Goal: Task Accomplishment & Management: Complete application form

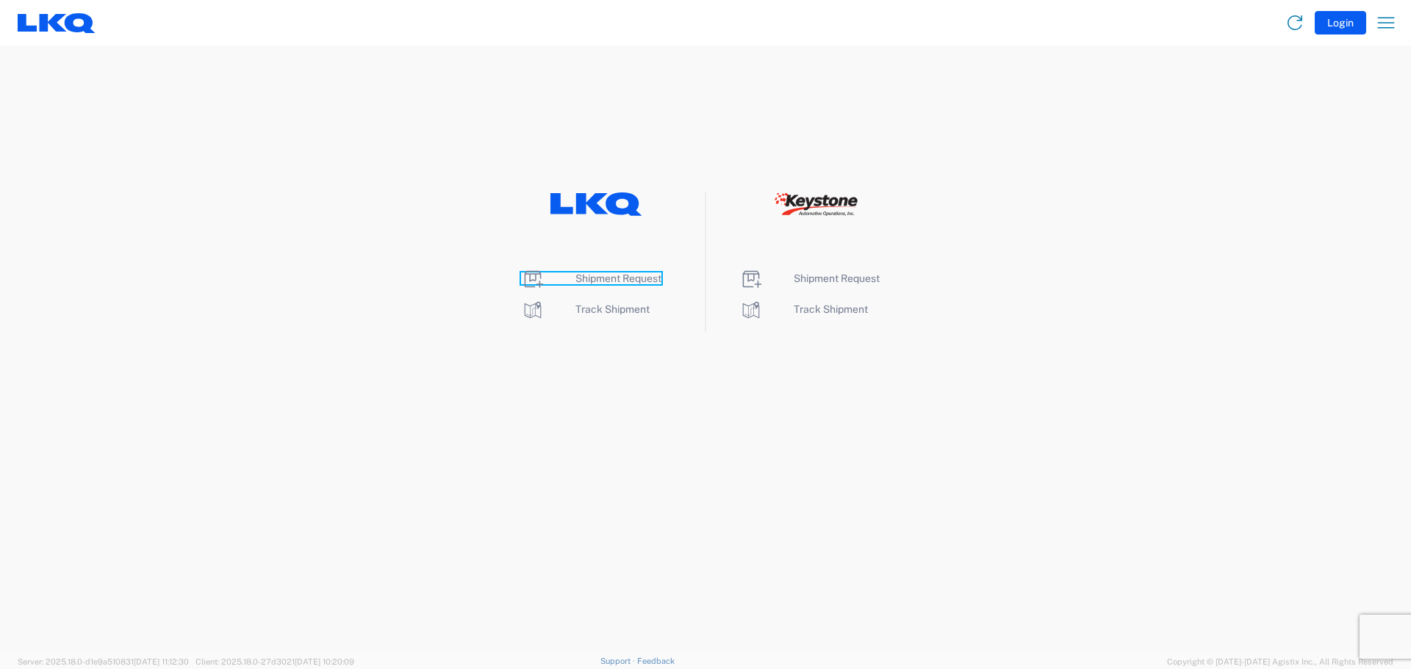
click at [625, 281] on span "Shipment Request" at bounding box center [618, 279] width 86 height 12
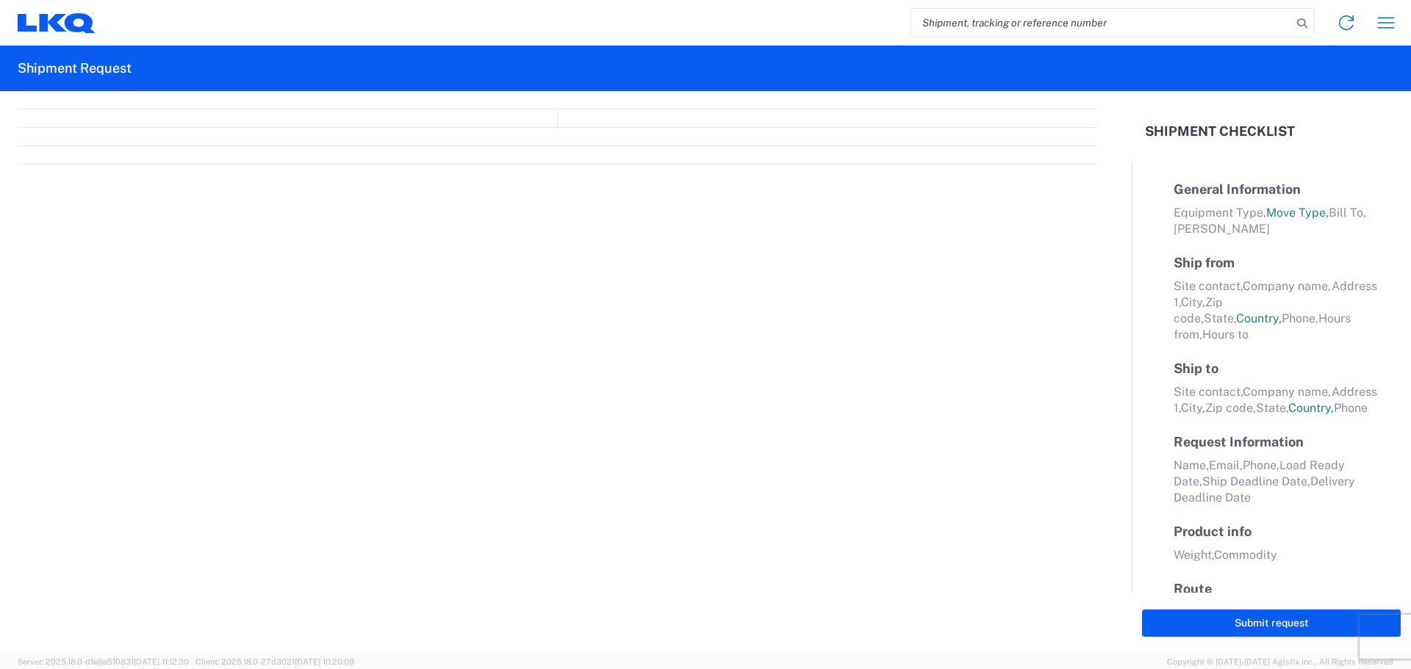
select select "FULL"
select select "LBS"
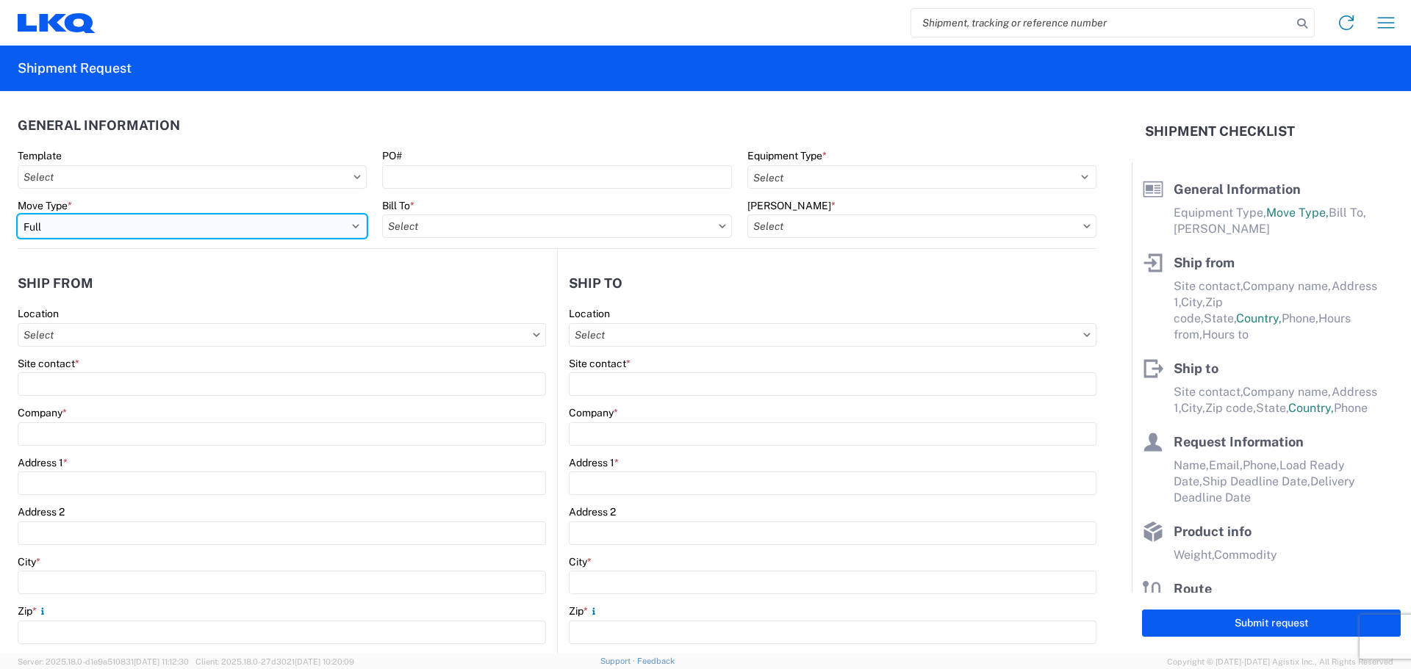
click at [193, 234] on select "Select Full Partial TL" at bounding box center [192, 227] width 349 height 24
select select "PARTIAL_TL"
click at [18, 215] on select "Select Full Partial TL" at bounding box center [192, 227] width 349 height 24
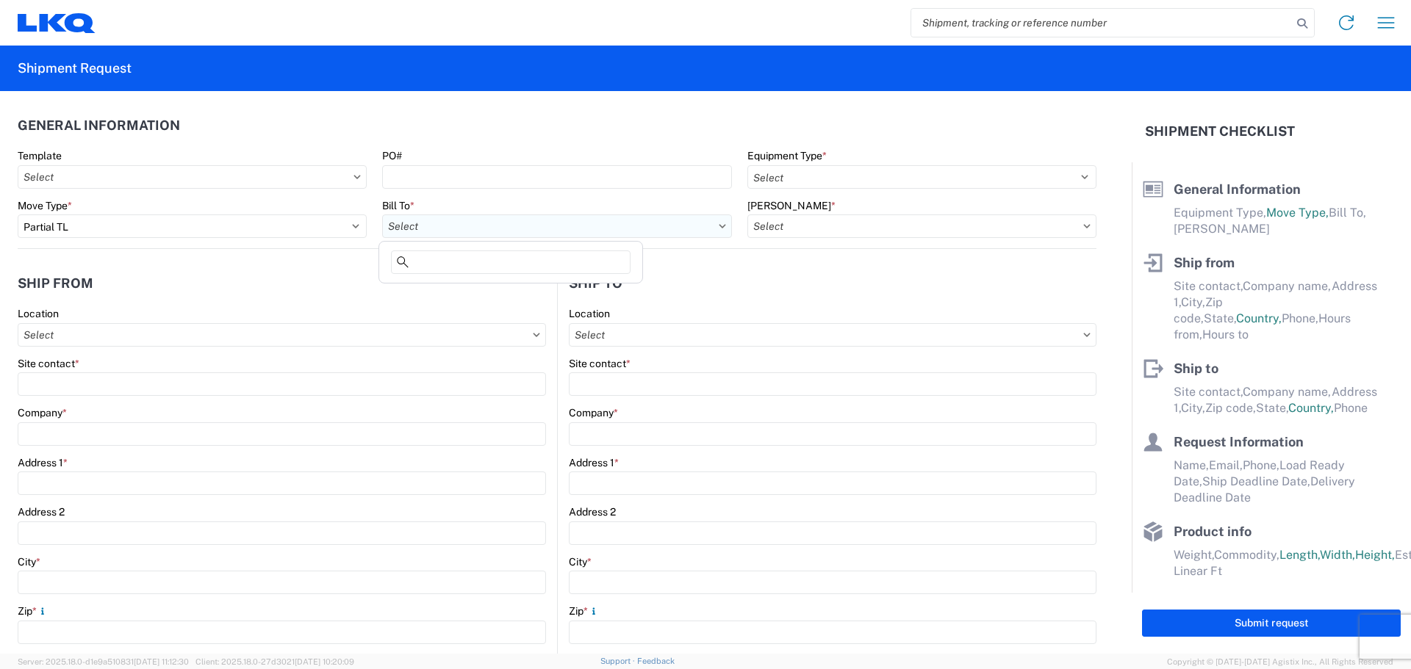
click at [403, 224] on input "Bill To *" at bounding box center [556, 227] width 349 height 24
type input "3"
type input "3021"
click at [466, 296] on div "3021 - Kansas City MO" at bounding box center [510, 292] width 257 height 24
type input "3021 - Kansas City MO"
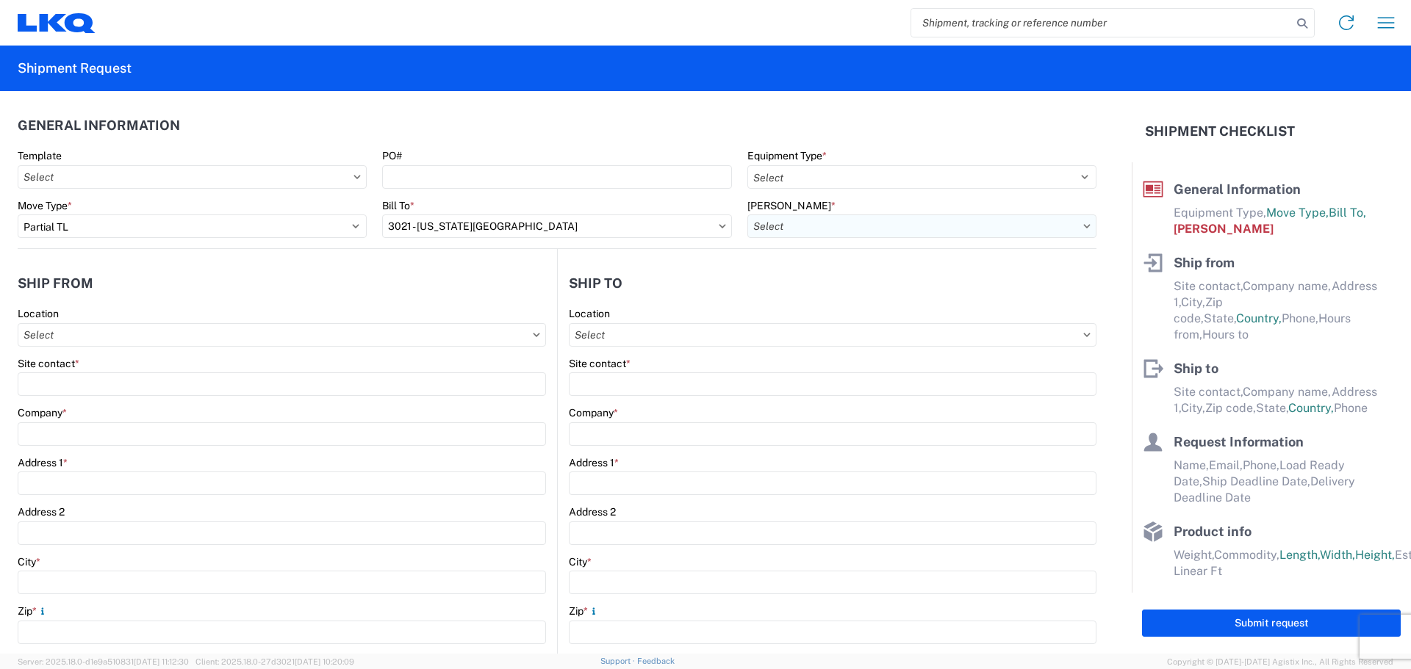
click at [945, 220] on input "Bill Code *" at bounding box center [921, 227] width 349 height 24
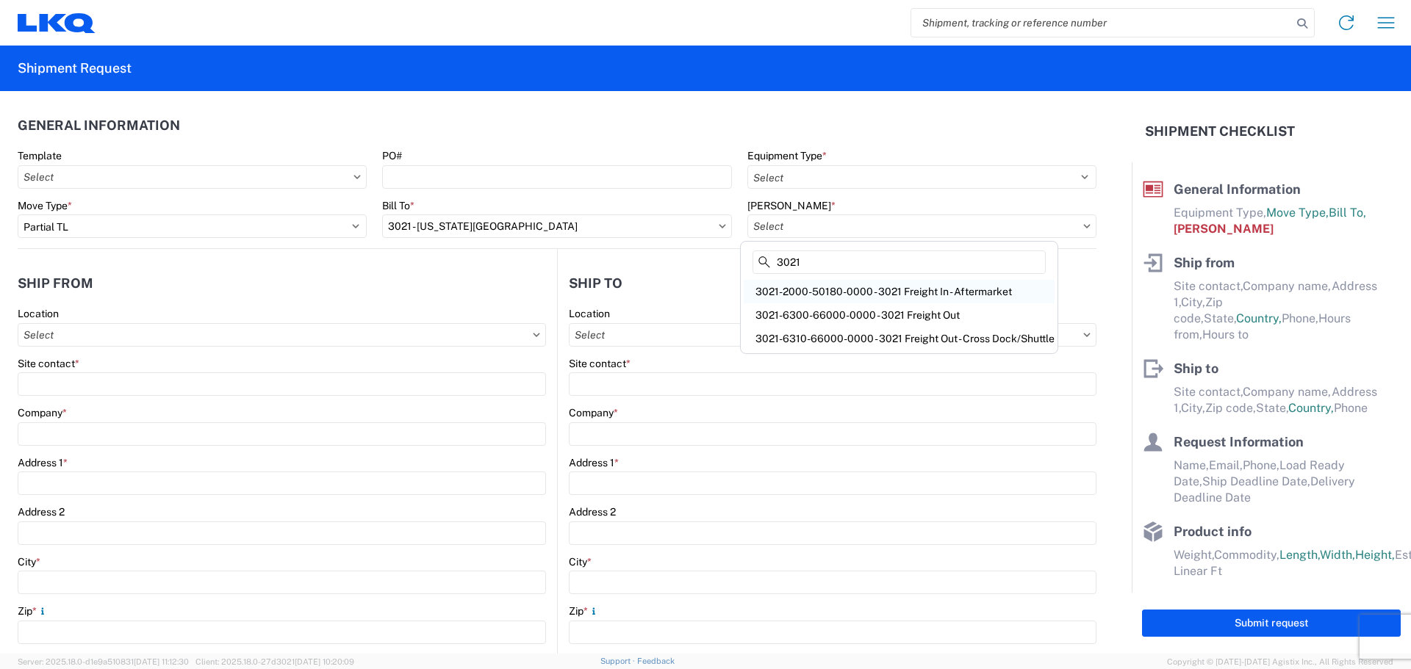
type input "3021"
click at [904, 284] on div "3021-2000-50180-0000 - 3021 Freight In - Aftermarket" at bounding box center [899, 292] width 311 height 24
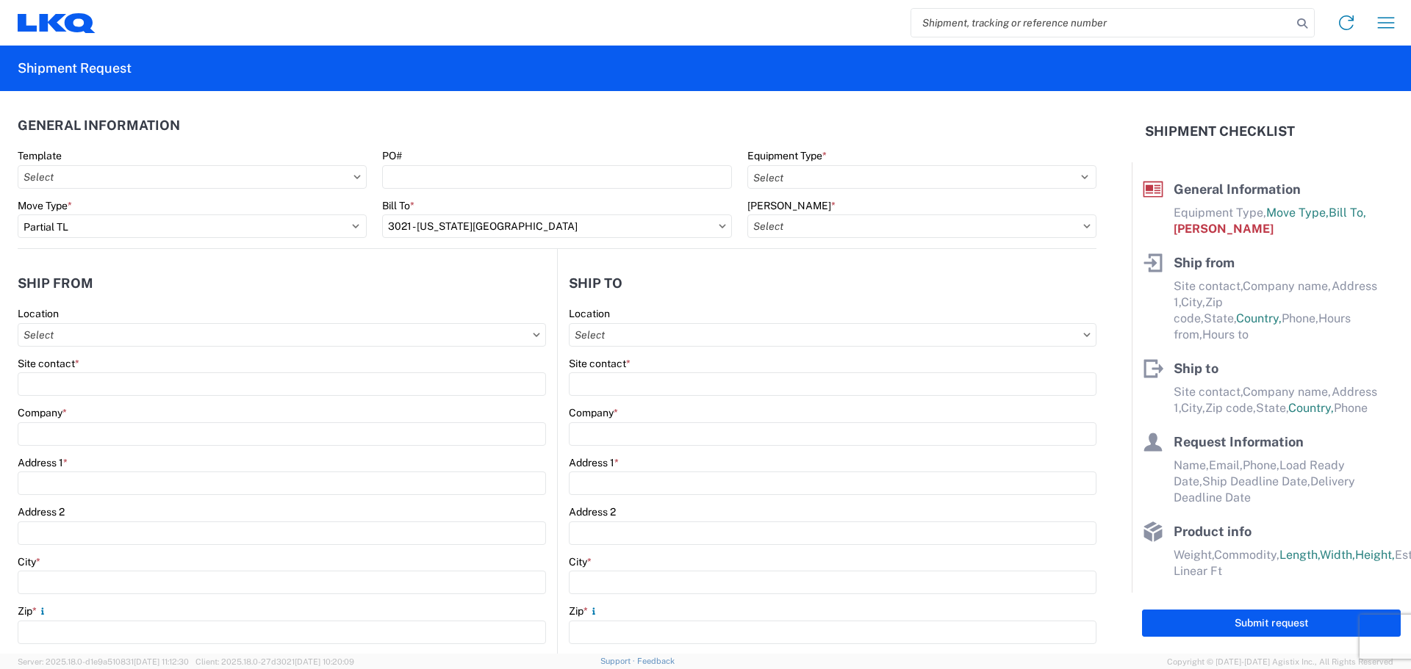
type input "3021-2000-50180-0000 - 3021 Freight In - Aftermarket"
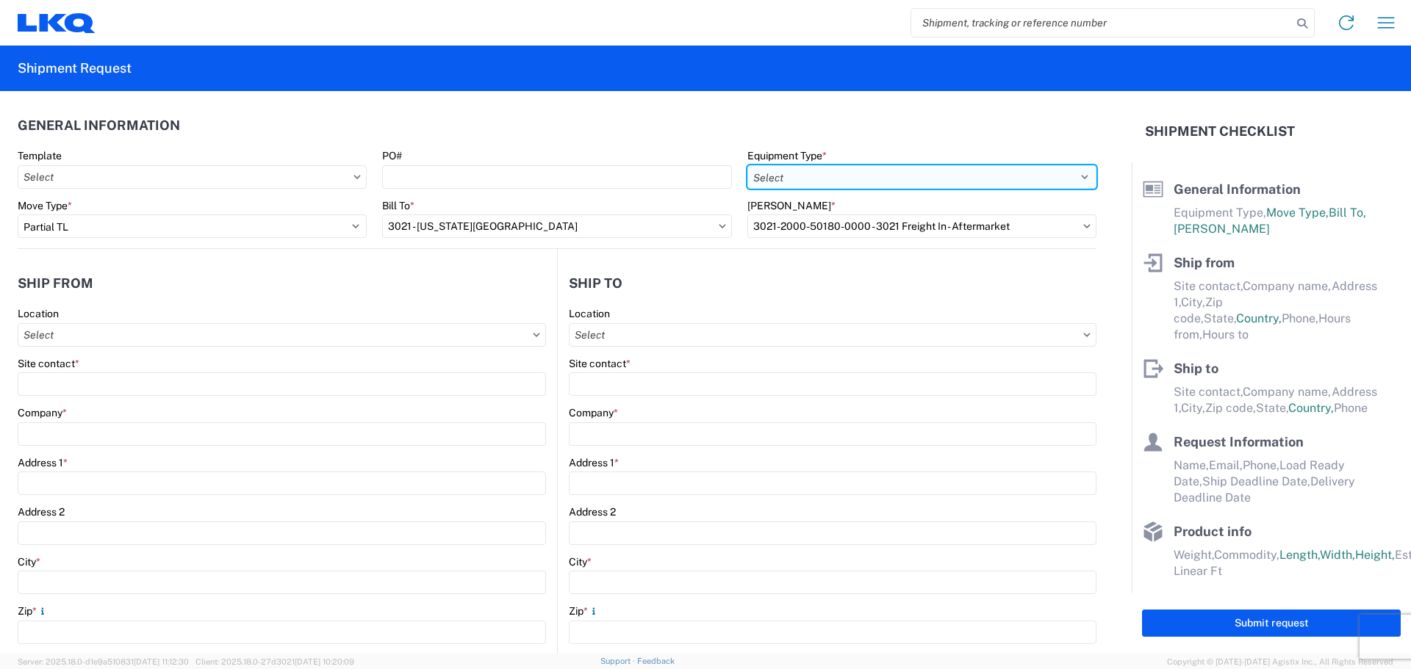
click at [843, 173] on select "Select 53’ Dry Van Flatbed Dropdeck (van) Lowboy (flatbed) Rail" at bounding box center [921, 177] width 349 height 24
select select "STDV"
click at [747, 165] on select "Select 53’ Dry Van Flatbed Dropdeck (van) Lowboy (flatbed) Rail" at bounding box center [921, 177] width 349 height 24
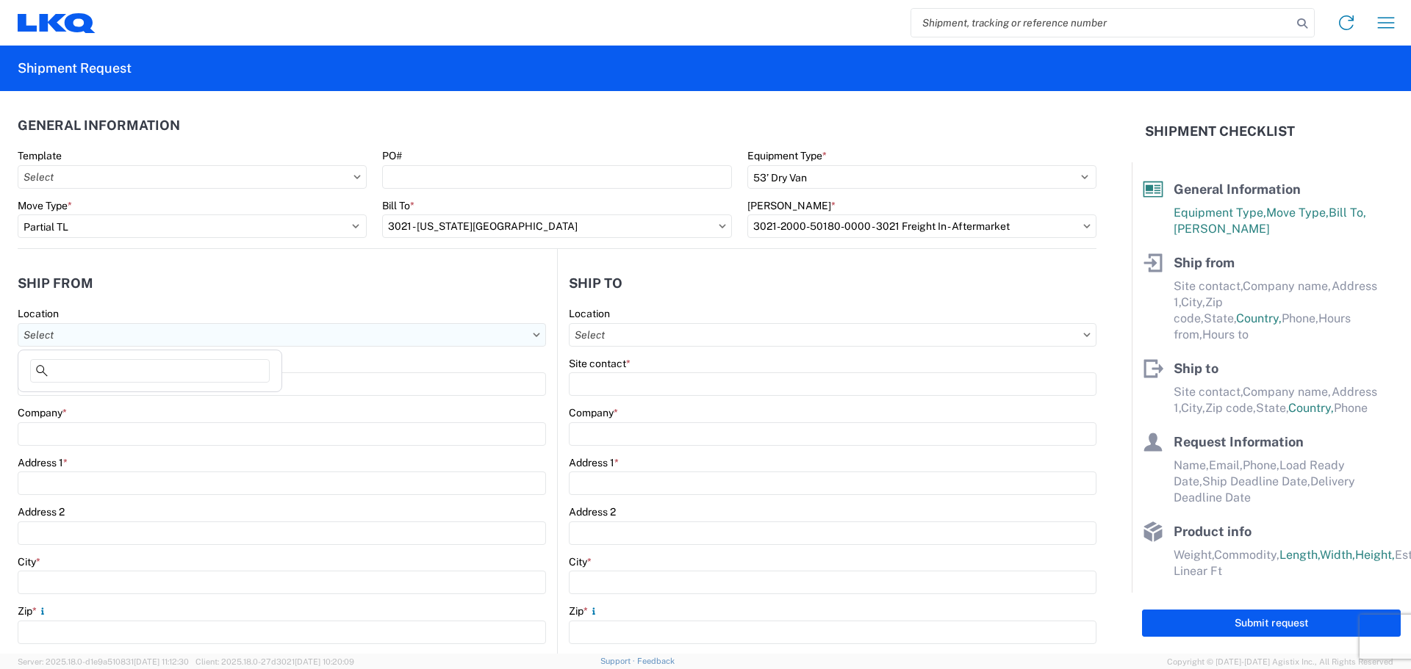
click at [154, 334] on input "Location" at bounding box center [282, 335] width 528 height 24
type input "3021"
click at [119, 409] on div "3021 - Kansas City MO" at bounding box center [149, 401] width 257 height 24
type input "3021 - Kansas City MO"
type input "LKQ Corporation"
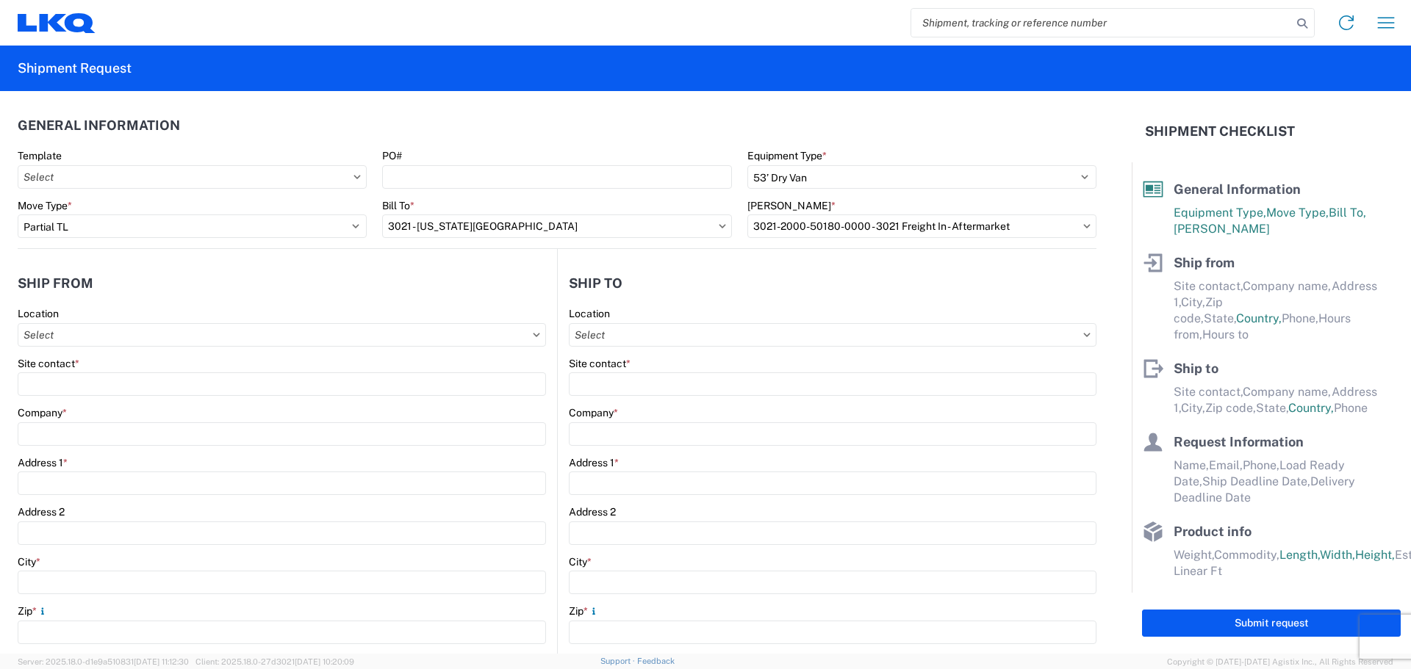
type input "24550 West 43rd Street"
type input "Suite 100"
type input "Shawnee"
type input "66226"
select select "KS"
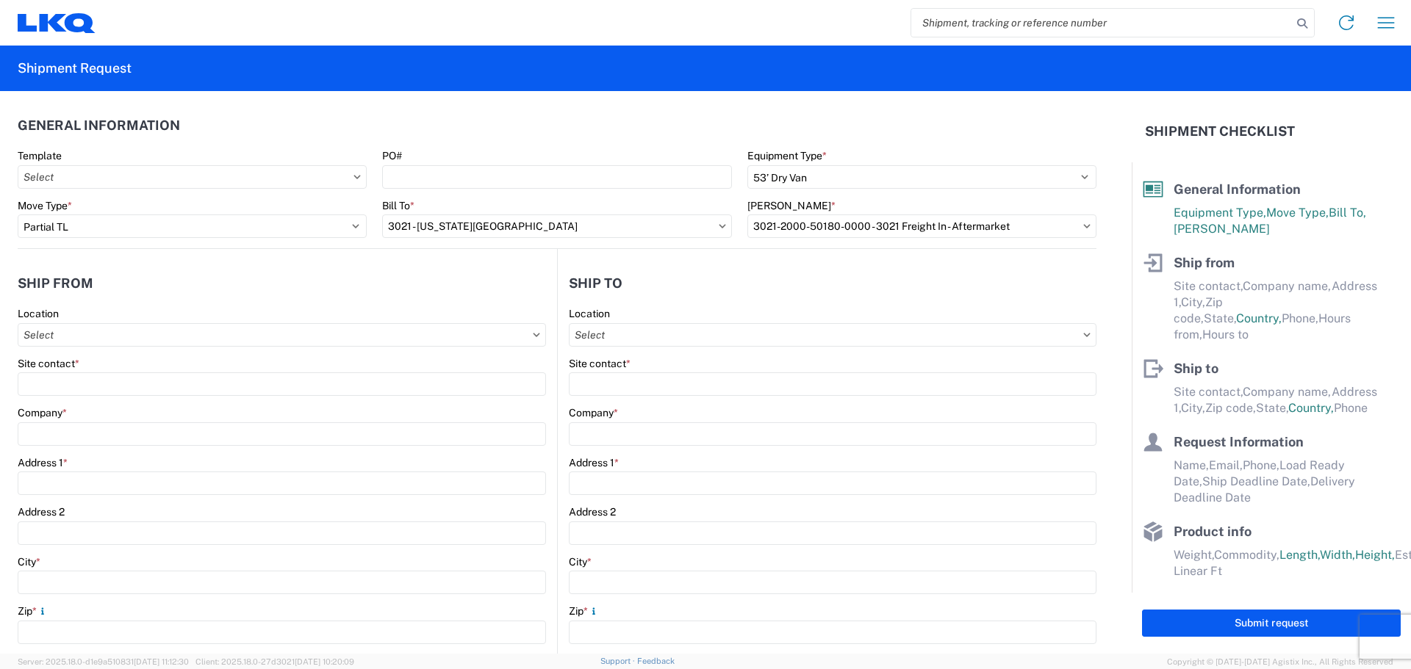
select select "US"
type input "913-982-4221"
type input "07:00"
type input "21:00"
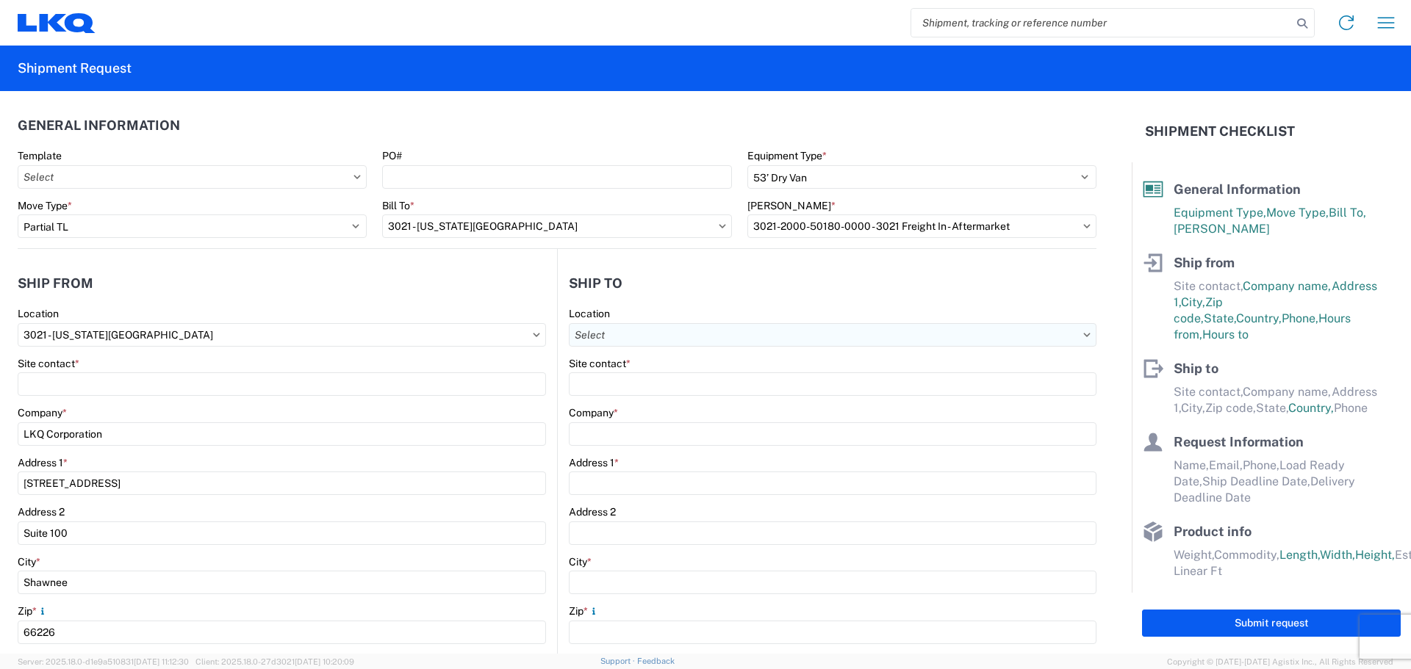
click at [805, 328] on input "Location" at bounding box center [833, 335] width 528 height 24
type input "3091"
click at [702, 405] on div "3091 - Phoenix (091)" at bounding box center [695, 401] width 257 height 24
type input "3091 - Phoenix (091)"
type input "LKQ Corporation"
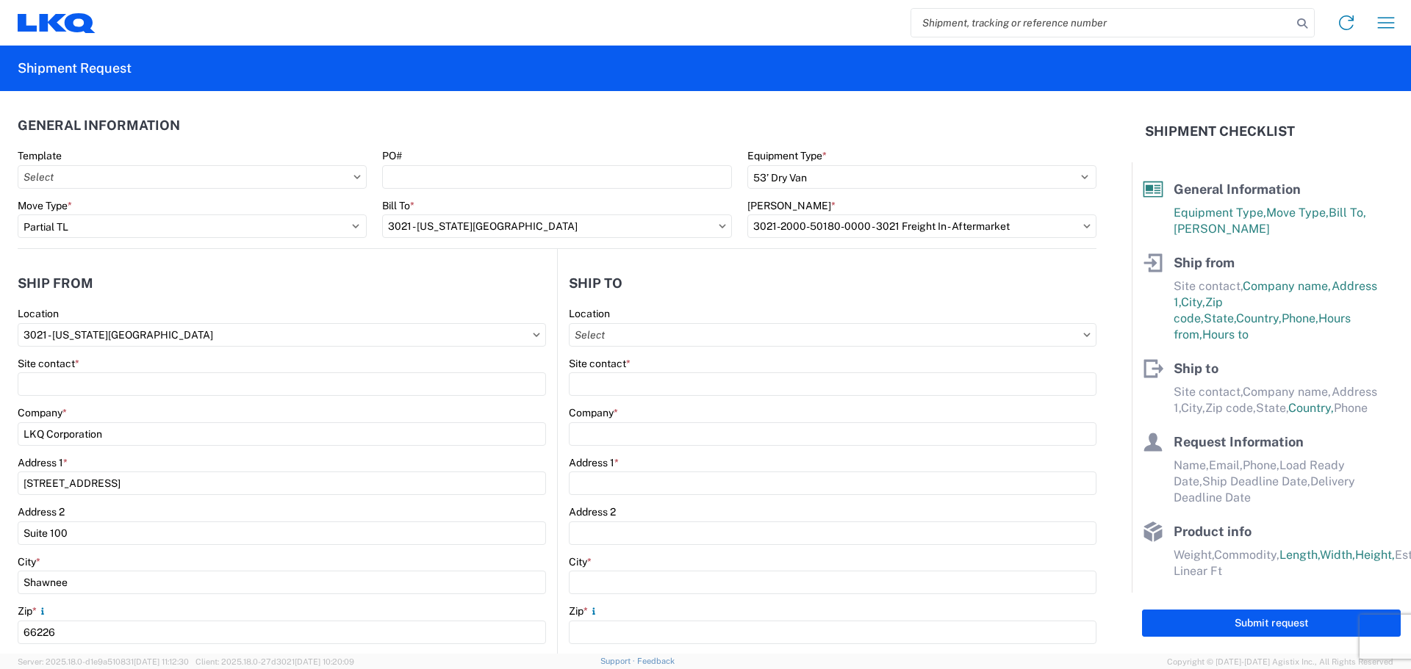
type input "5670 S 32nd Street"
type input "Phoenix"
type input "85040"
select select "US"
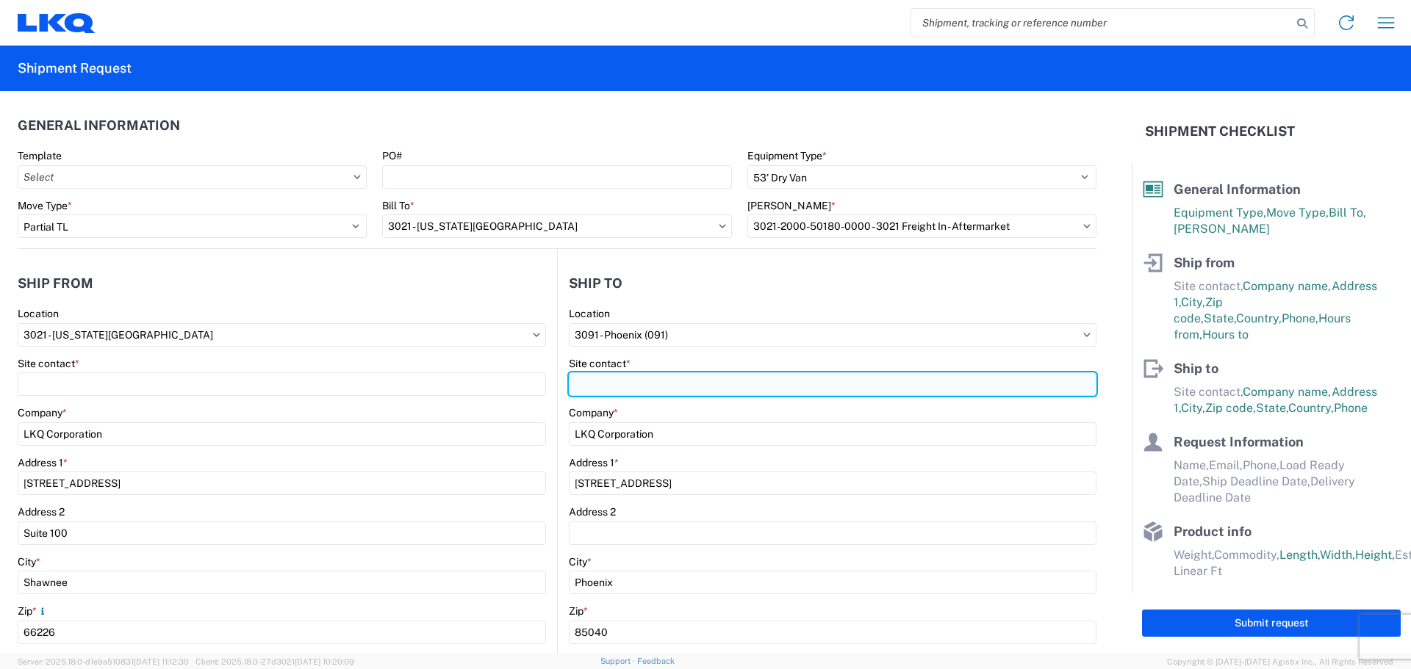
click at [669, 385] on input "Site contact *" at bounding box center [833, 385] width 528 height 24
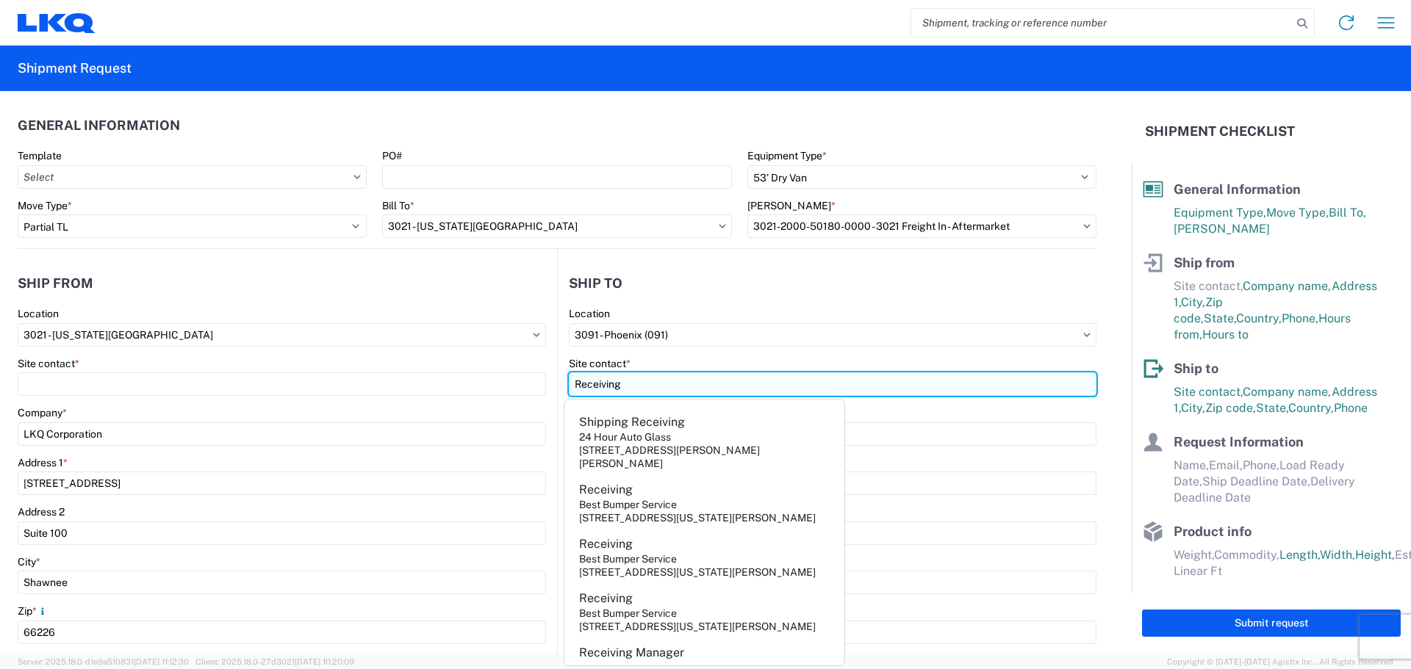
type input "Receiving"
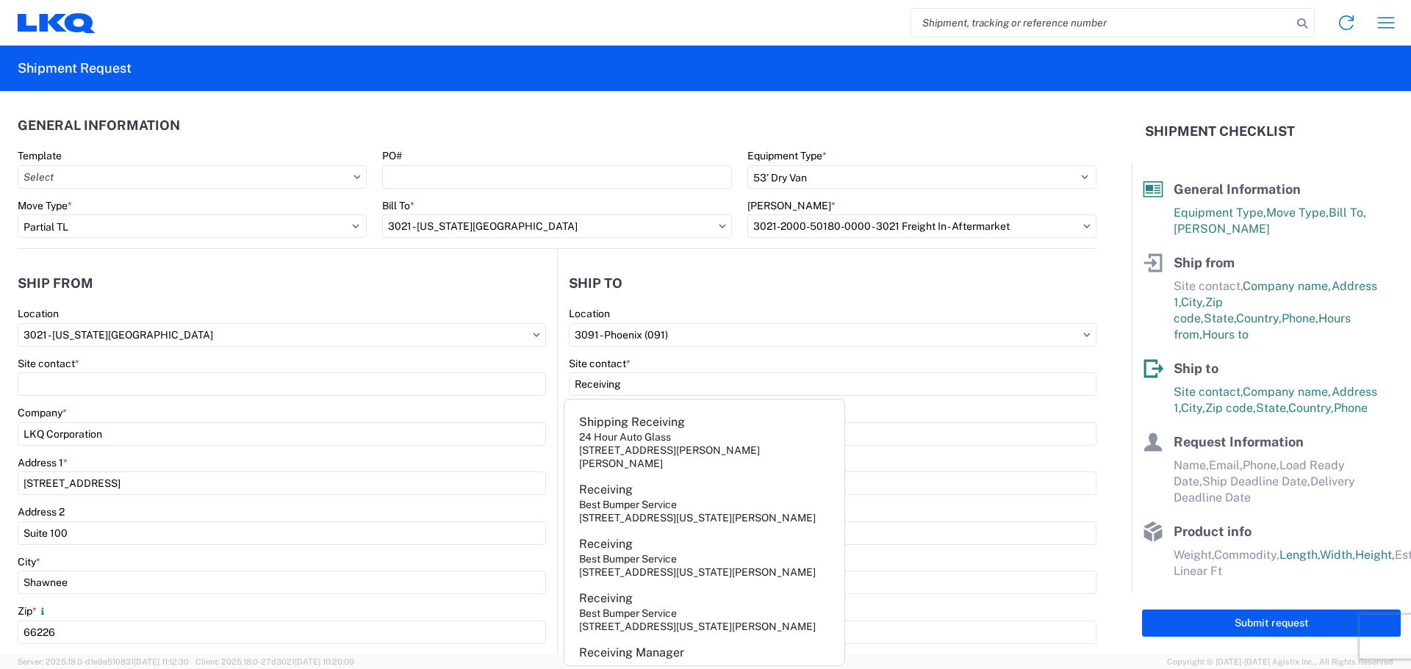
click at [762, 284] on header "Ship to" at bounding box center [827, 283] width 539 height 33
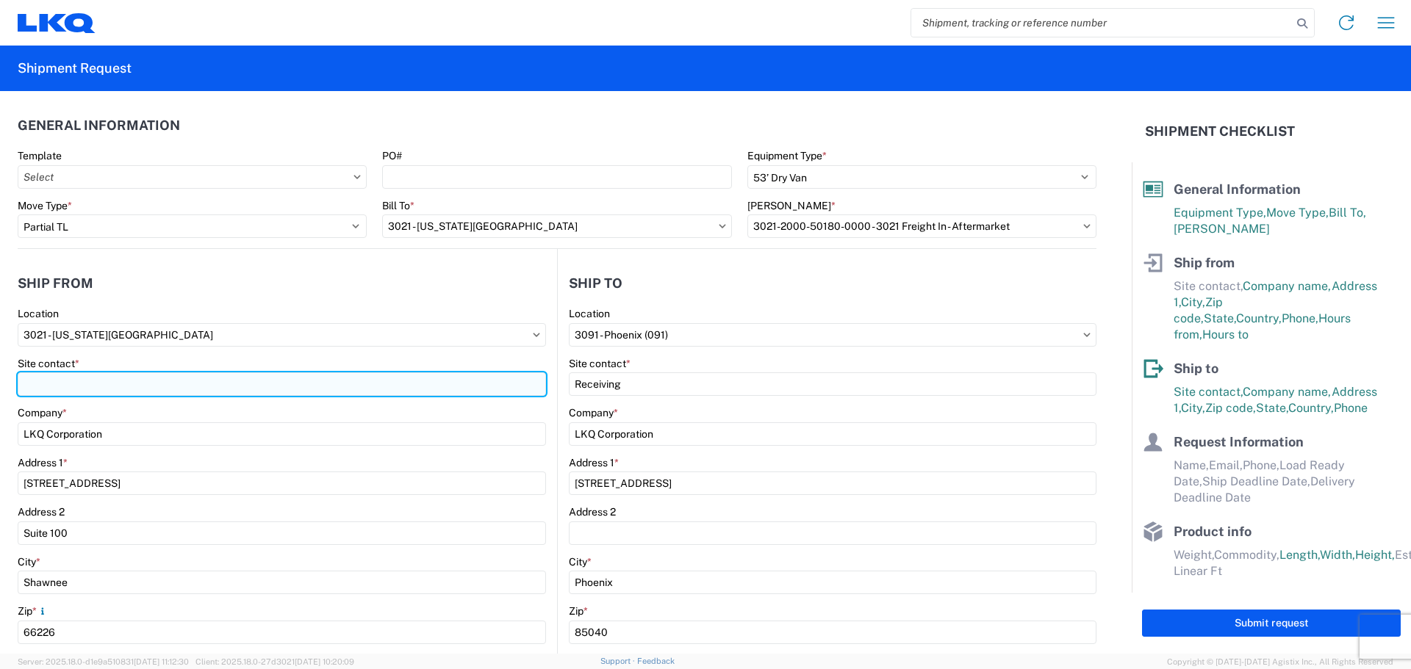
click at [73, 384] on input "Site contact *" at bounding box center [282, 385] width 528 height 24
type input "Margaret I. Harris"
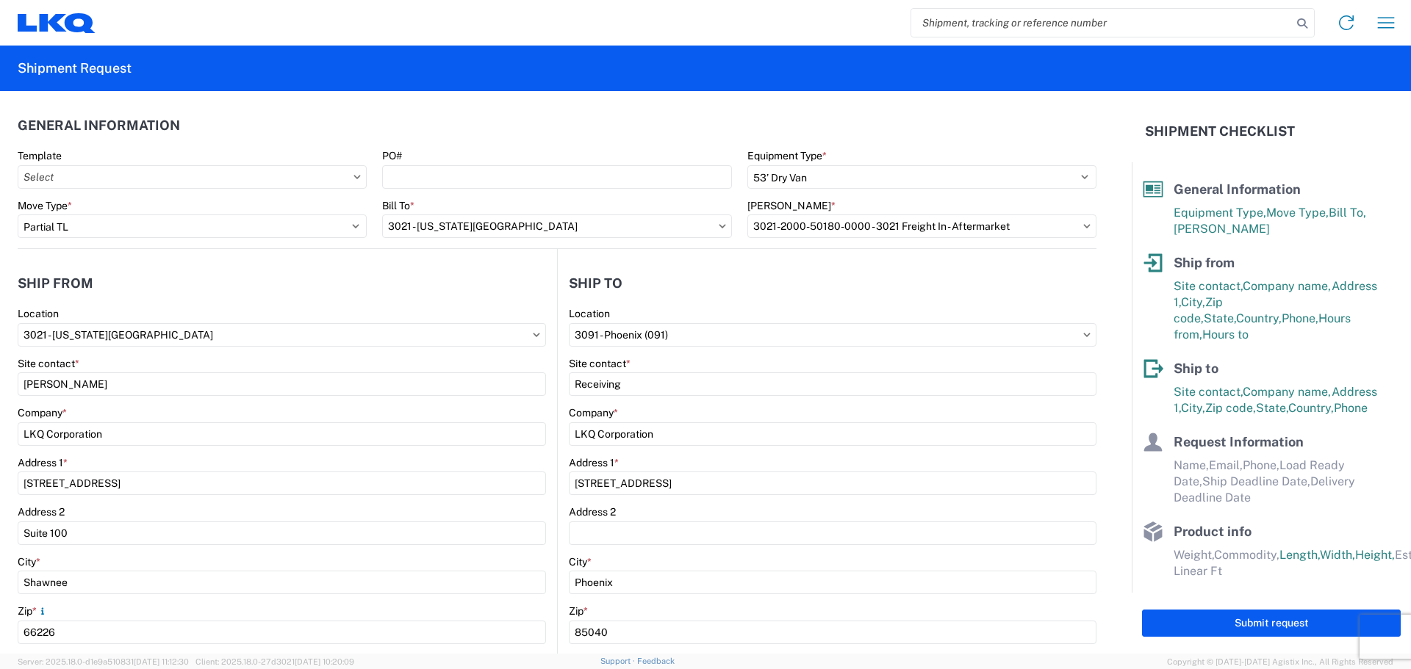
click at [340, 288] on header "Ship from" at bounding box center [287, 283] width 539 height 33
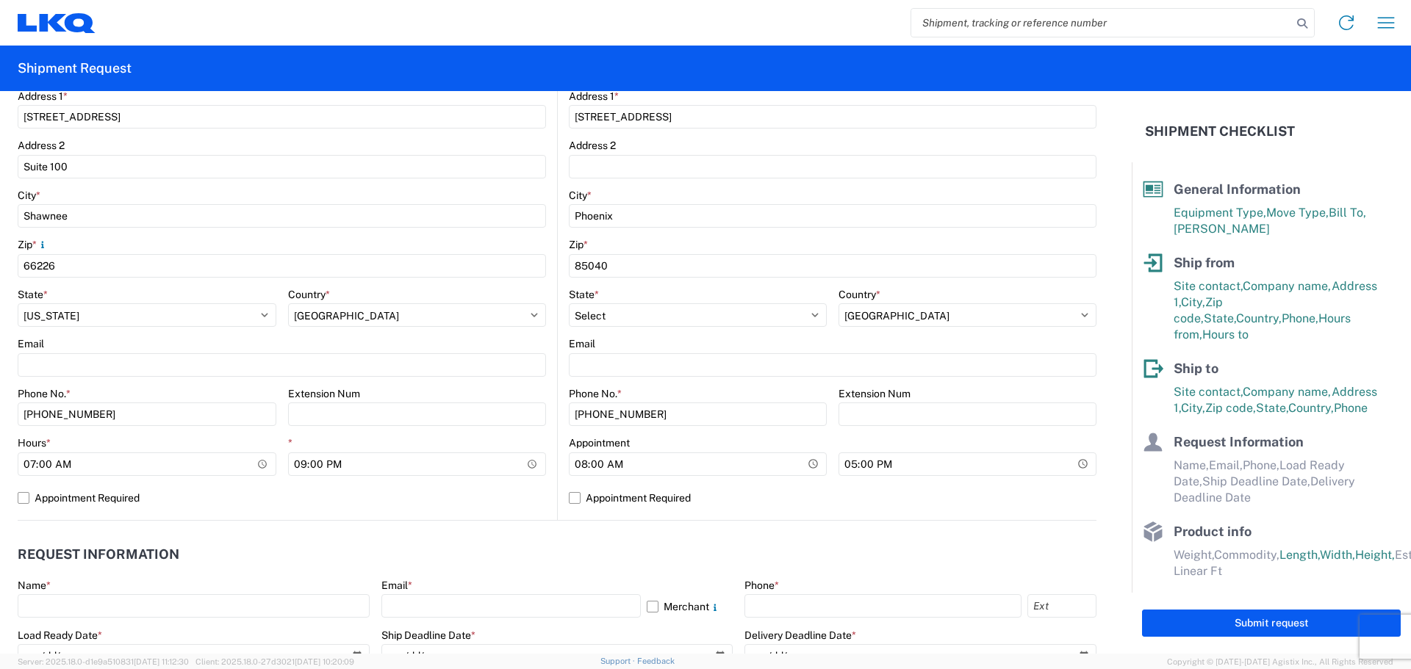
scroll to position [367, 0]
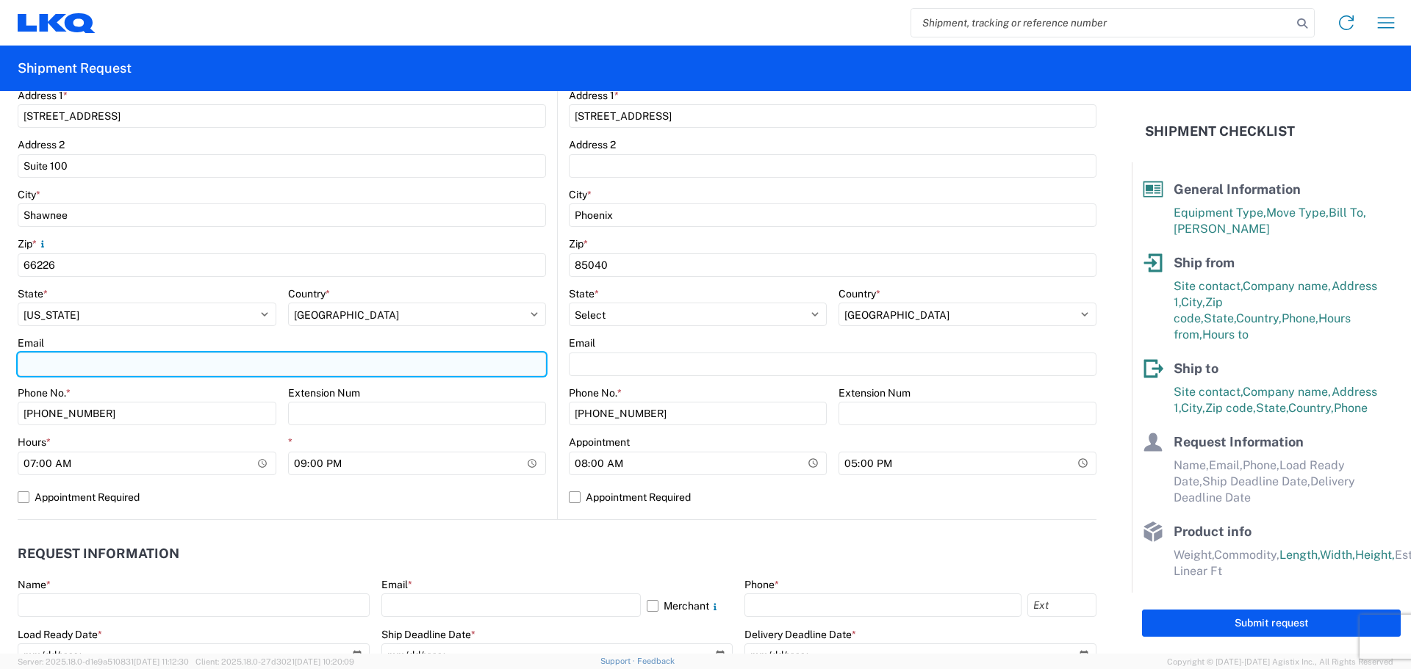
click at [82, 362] on input "Email" at bounding box center [282, 365] width 528 height 24
type input "miharris@lkqcorp.com"
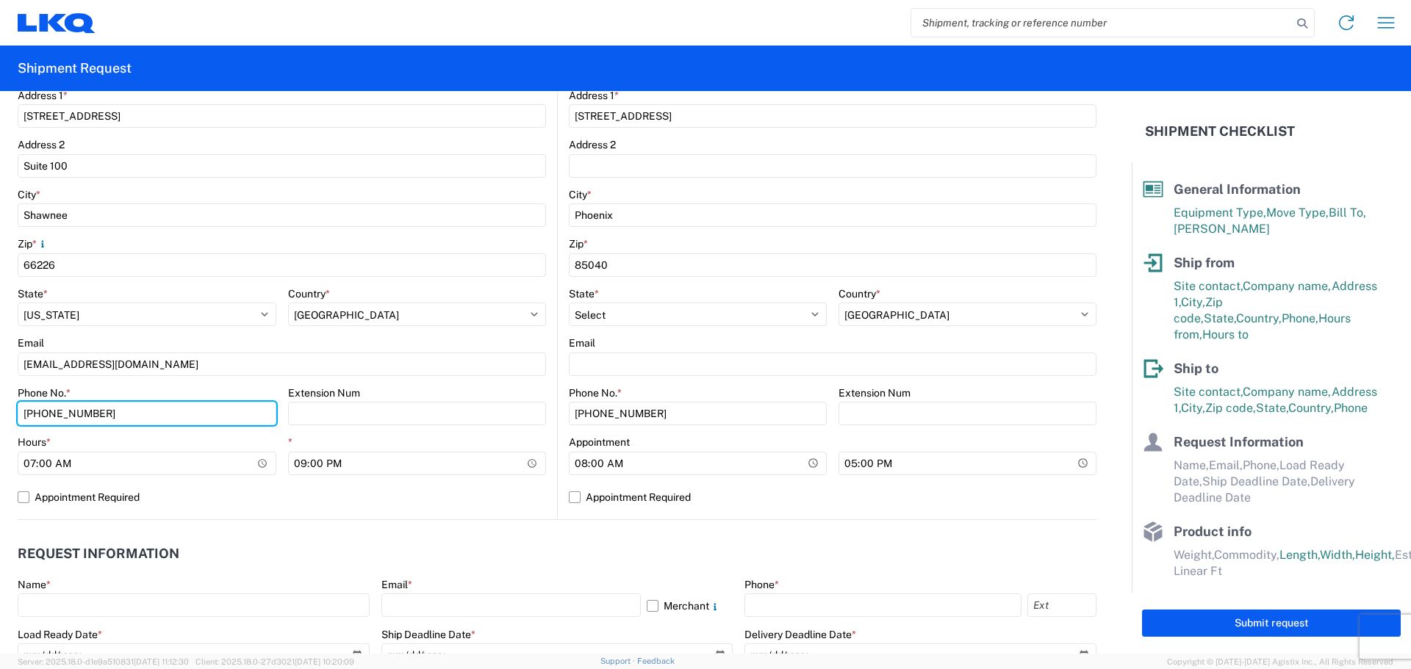
drag, startPoint x: 133, startPoint y: 417, endPoint x: 0, endPoint y: 396, distance: 134.6
click at [0, 396] on form "General Information Template PO# Equipment Type * Select 53’ Dry Van Flatbed Dr…" at bounding box center [566, 372] width 1132 height 563
type input "660-233-3026"
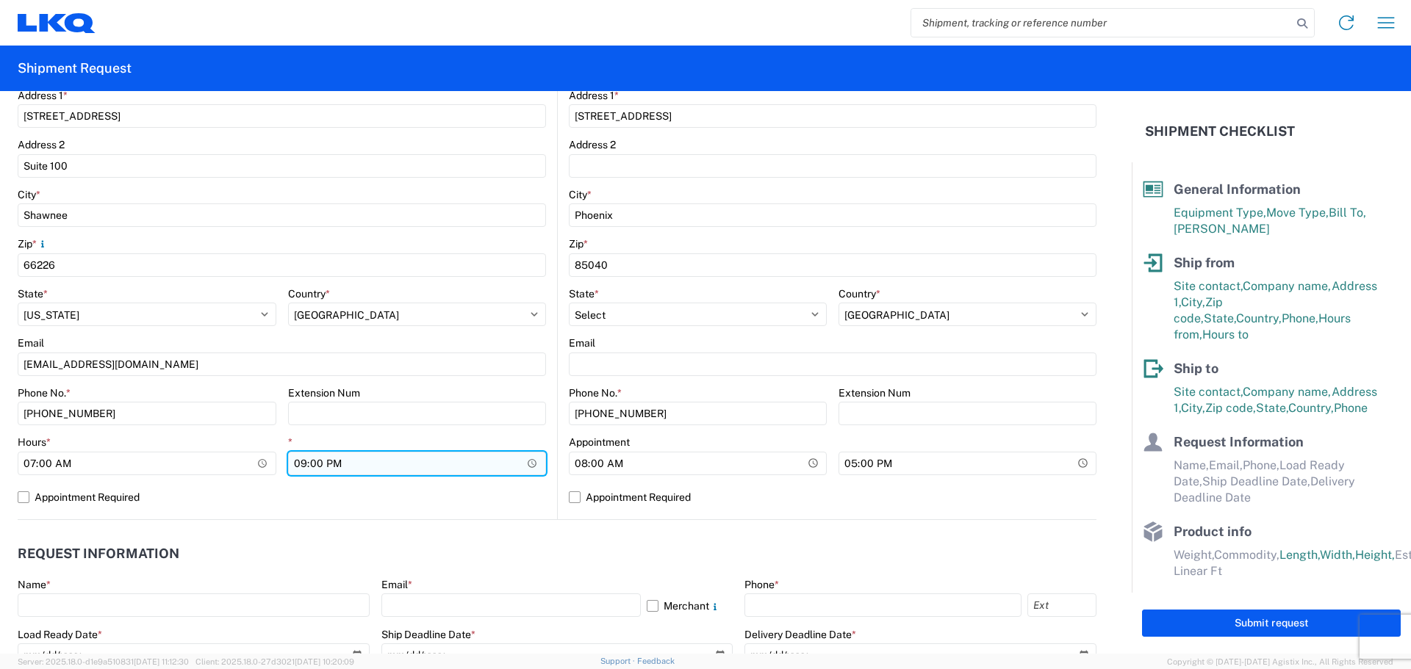
click at [297, 462] on input "21:00" at bounding box center [417, 464] width 259 height 24
type input "14:30"
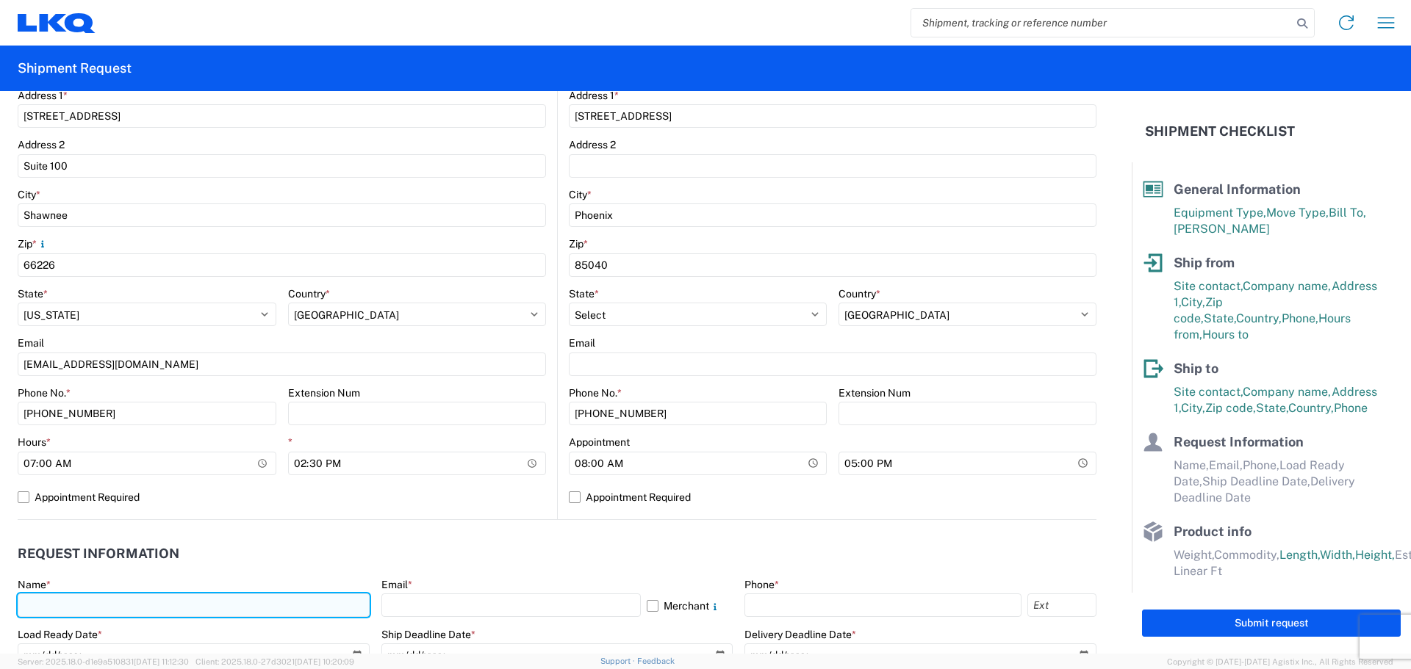
click at [115, 609] on input "text" at bounding box center [194, 606] width 352 height 24
type input "Margaret I. Harris"
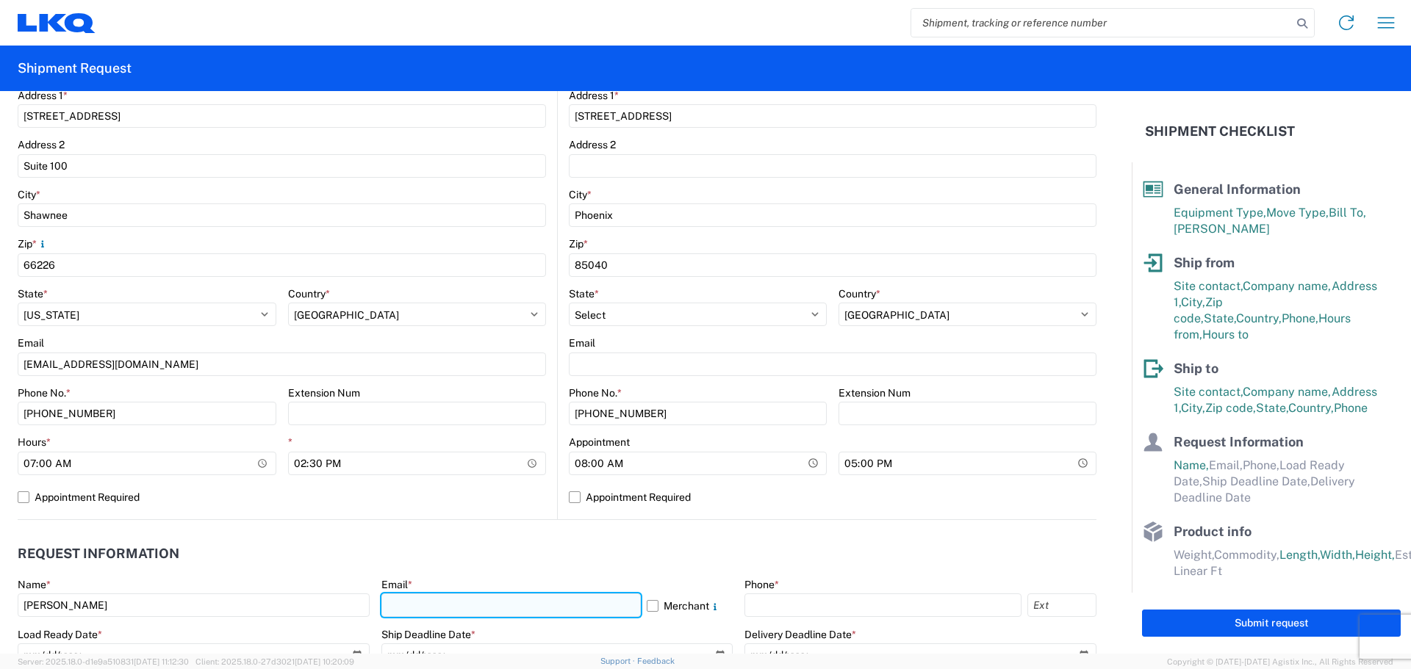
click at [472, 605] on input "text" at bounding box center [510, 606] width 259 height 24
type input "miharris@lkqcorp.com"
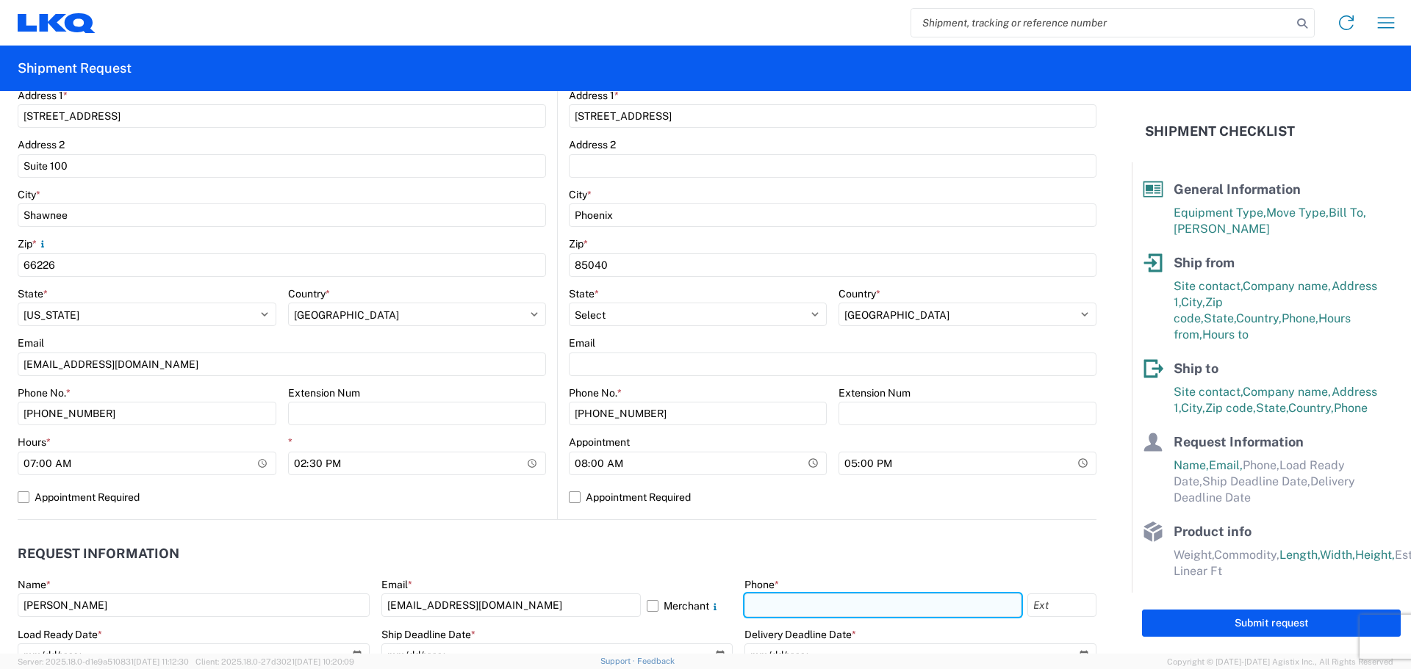
click at [774, 601] on input "text" at bounding box center [882, 606] width 277 height 24
type input "660-233-3026"
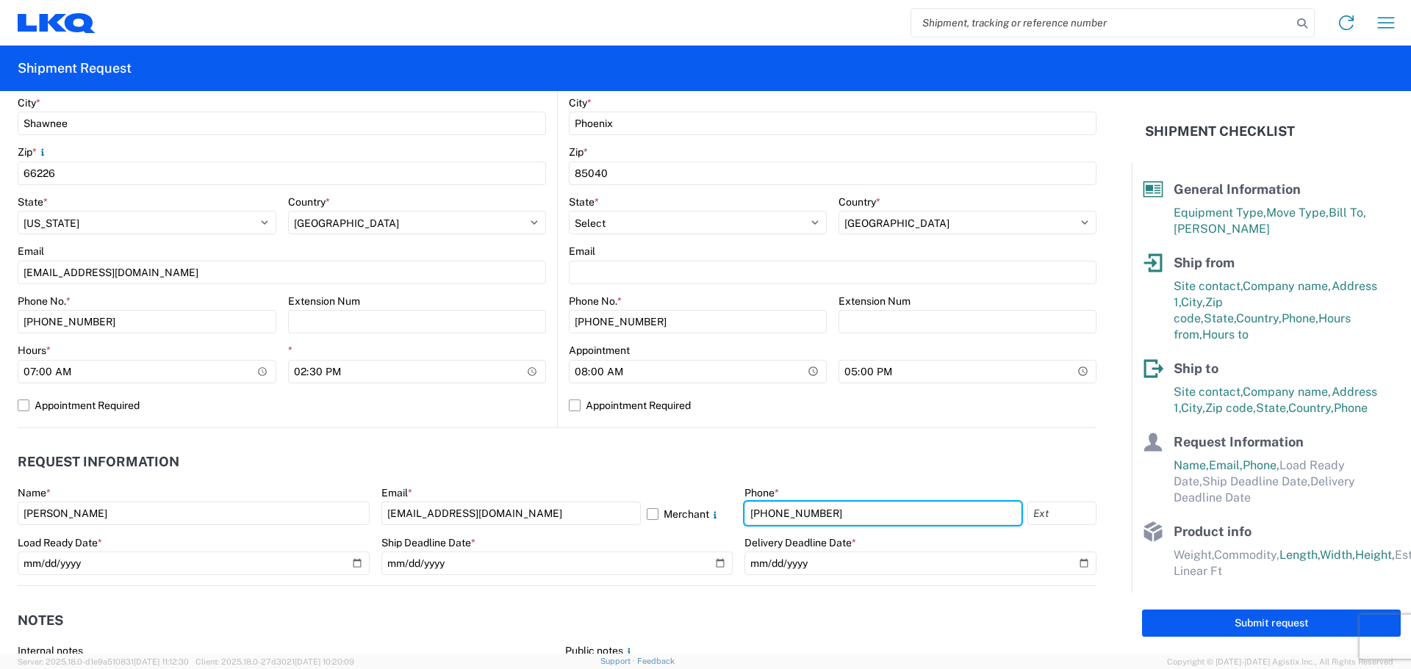
scroll to position [588, 0]
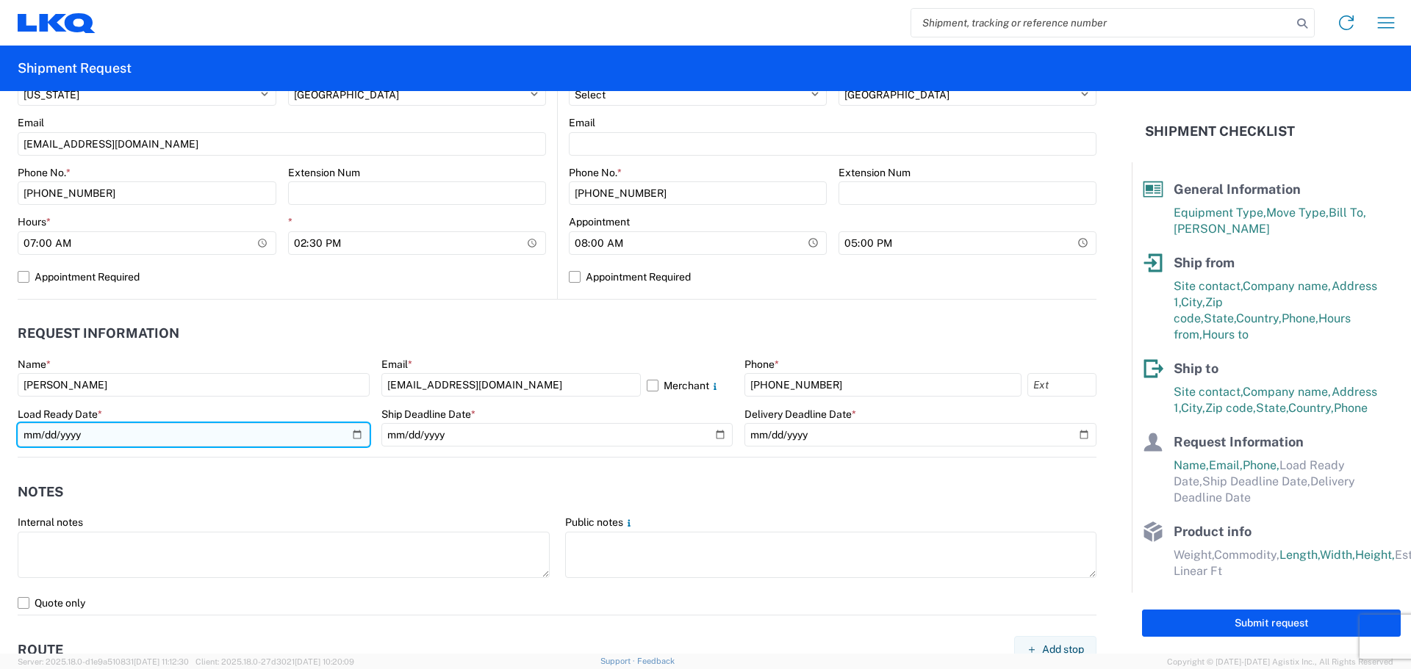
click at [356, 434] on input "date" at bounding box center [194, 435] width 352 height 24
type input "2025-09-11"
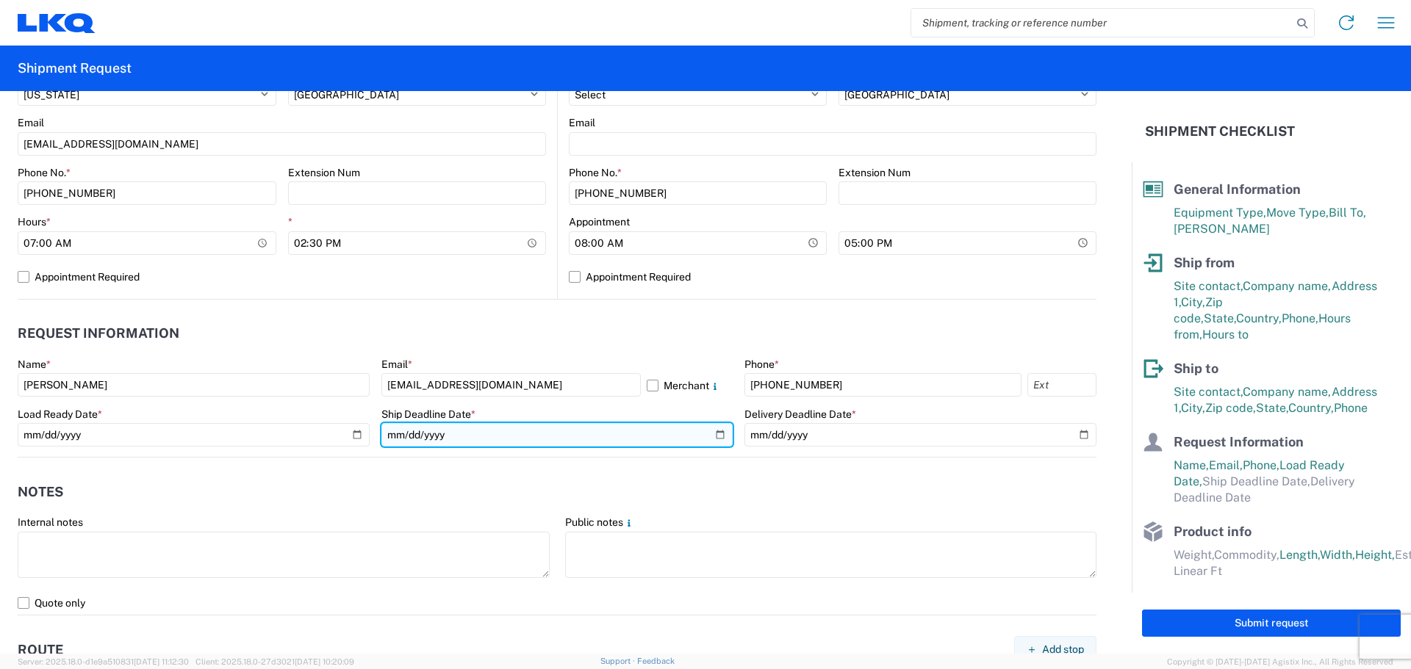
click at [717, 437] on input "date" at bounding box center [557, 435] width 352 height 24
type input "2025-09-11"
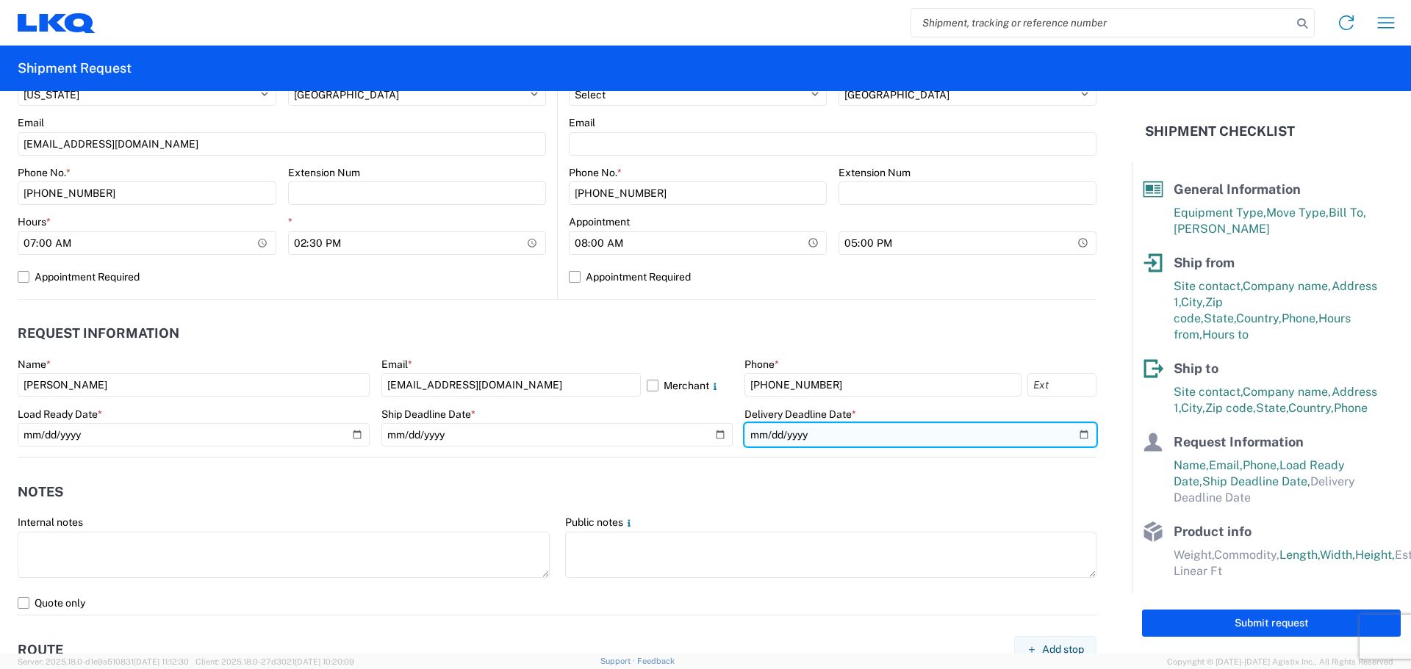
click at [1071, 435] on input "date" at bounding box center [920, 435] width 352 height 24
type input "2025-09-16"
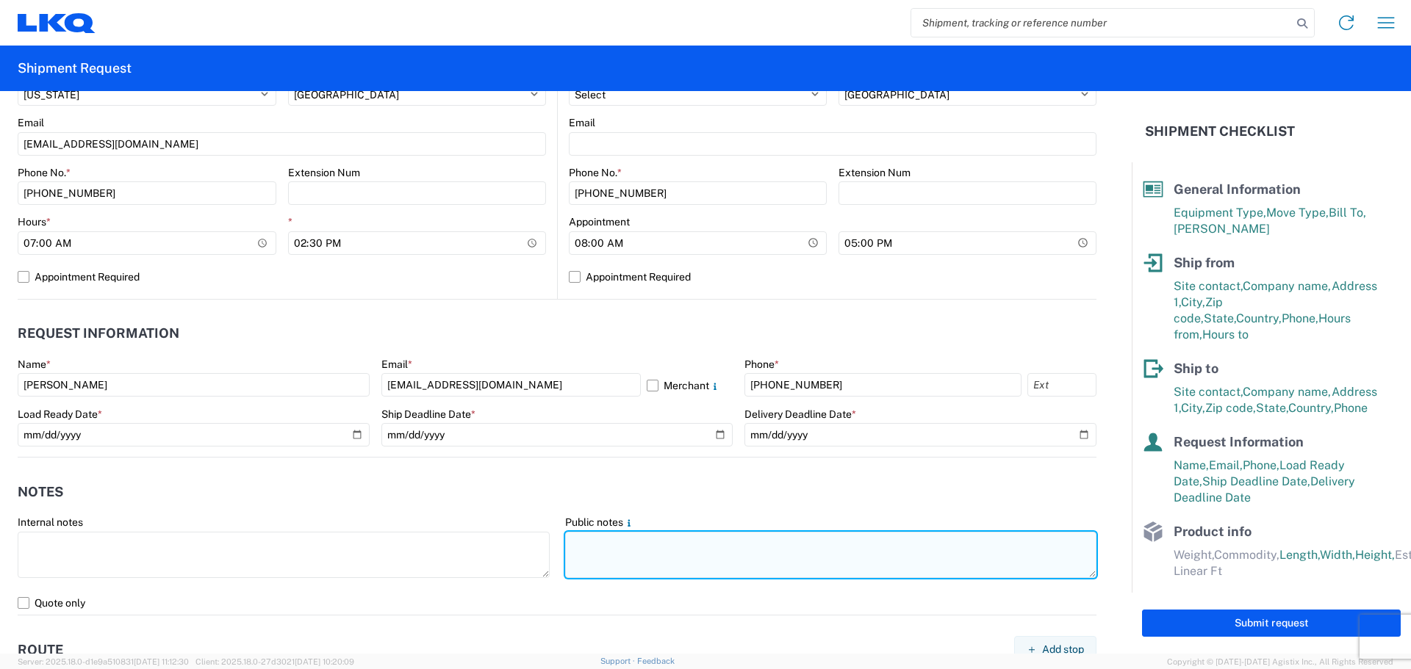
click at [721, 556] on textarea at bounding box center [831, 555] width 532 height 46
paste textarea "SKID 1 48.0 44.0 89.0 320.0 SKID 2 48.0 44.0 89.0 350.0 SKID 3 48.0 44.0 89.0 2…"
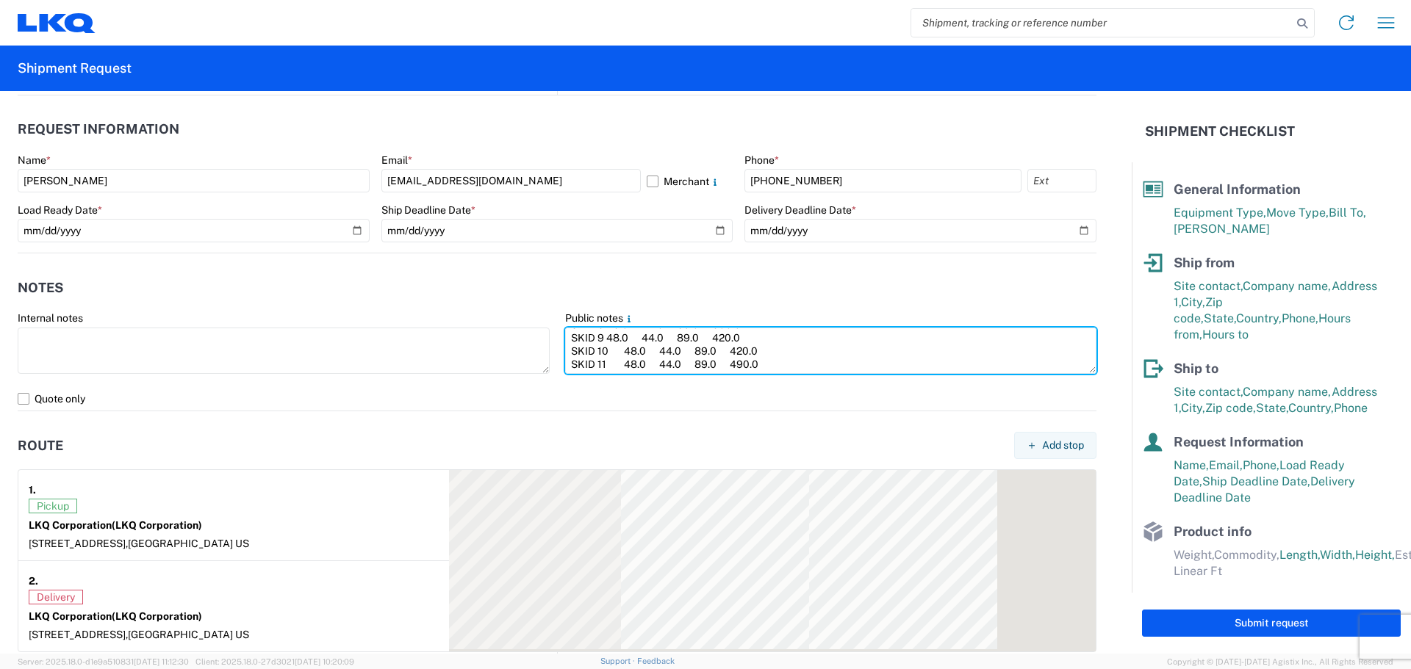
scroll to position [808, 0]
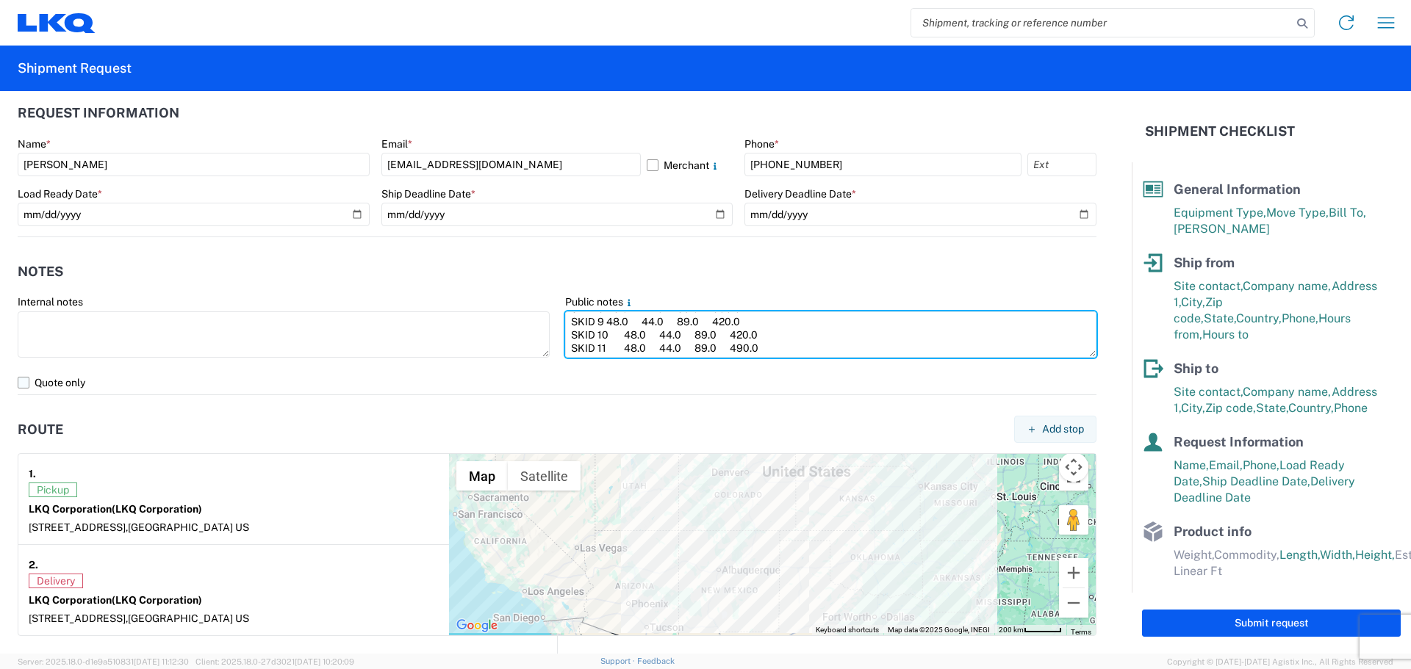
type textarea "SKID 1 48.0 44.0 89.0 320.0 SKID 2 48.0 44.0 89.0 350.0 SKID 3 48.0 44.0 89.0 2…"
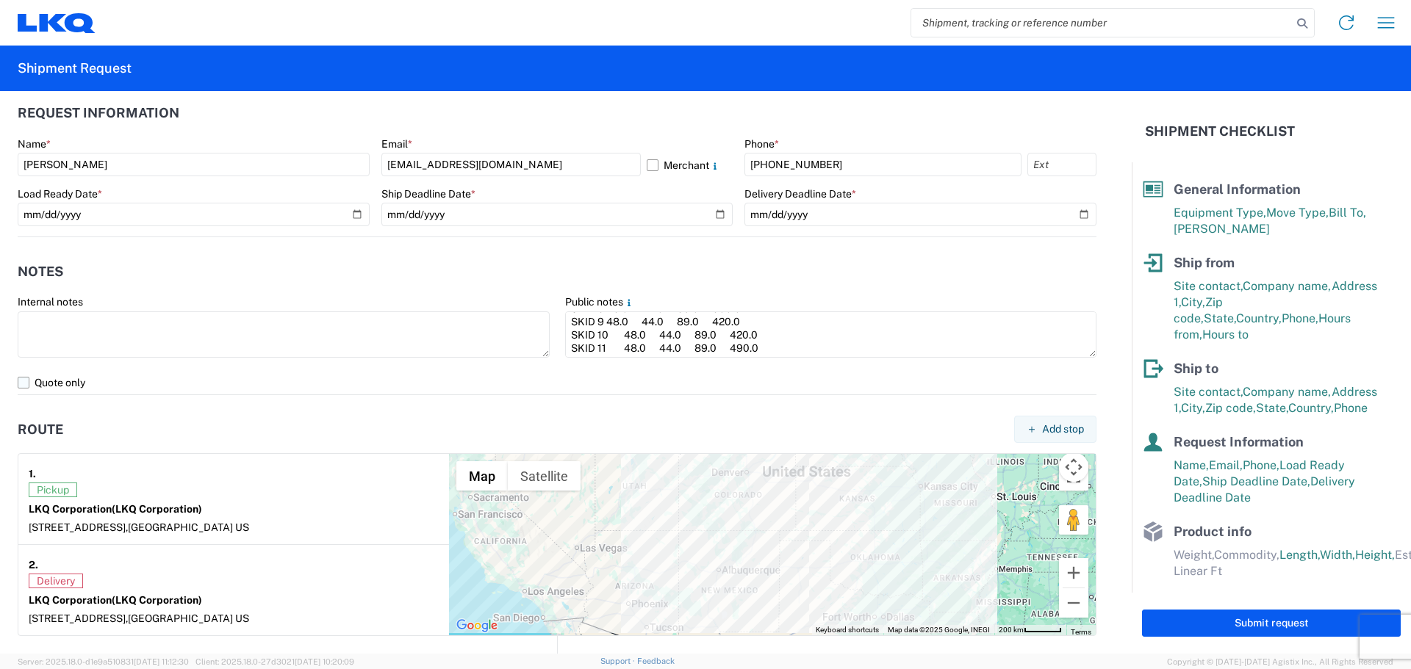
click at [26, 384] on label "Quote only" at bounding box center [557, 383] width 1079 height 24
click at [0, 0] on input "Quote only" at bounding box center [0, 0] width 0 height 0
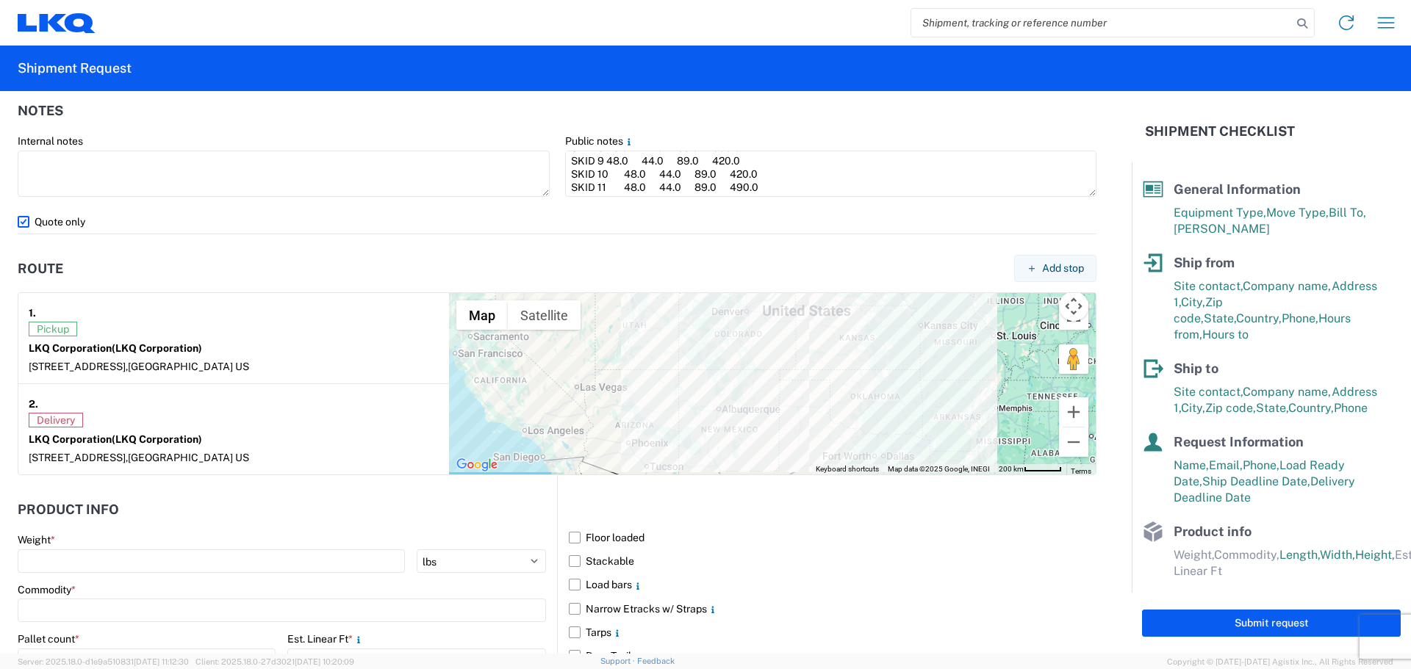
scroll to position [1176, 0]
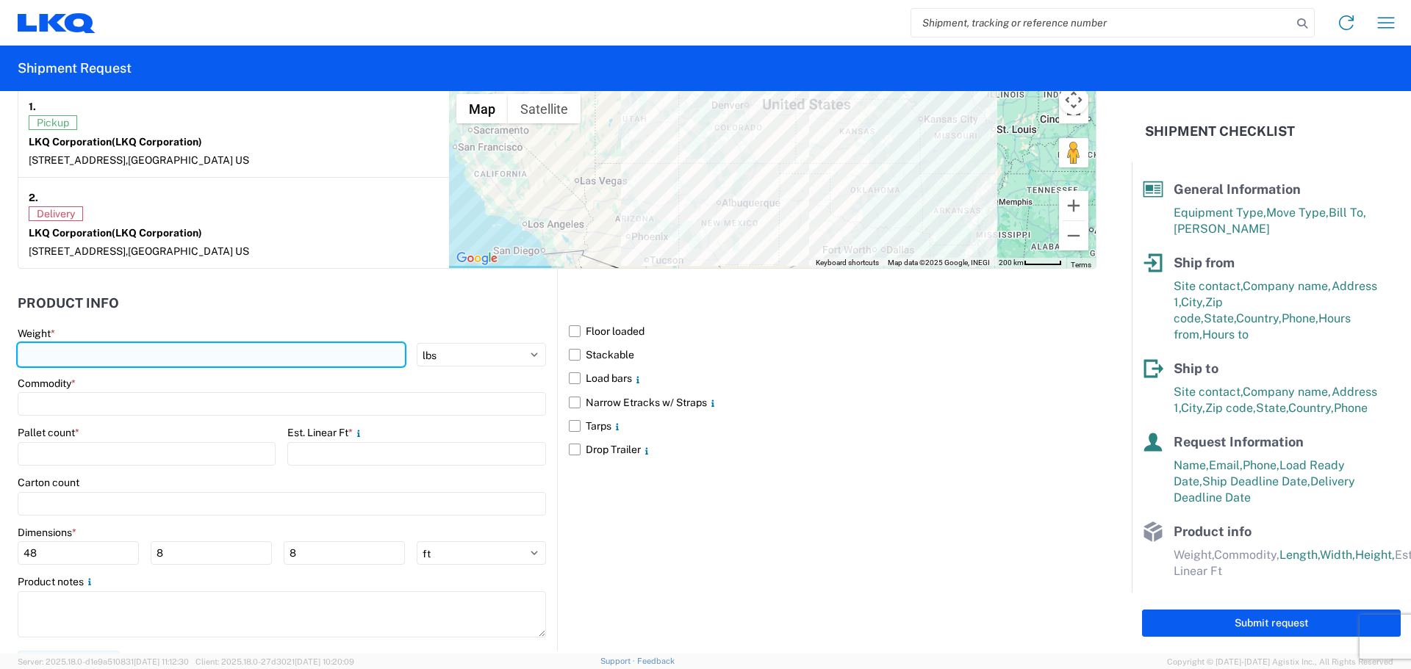
click at [60, 361] on input "number" at bounding box center [211, 355] width 387 height 24
type input "4440"
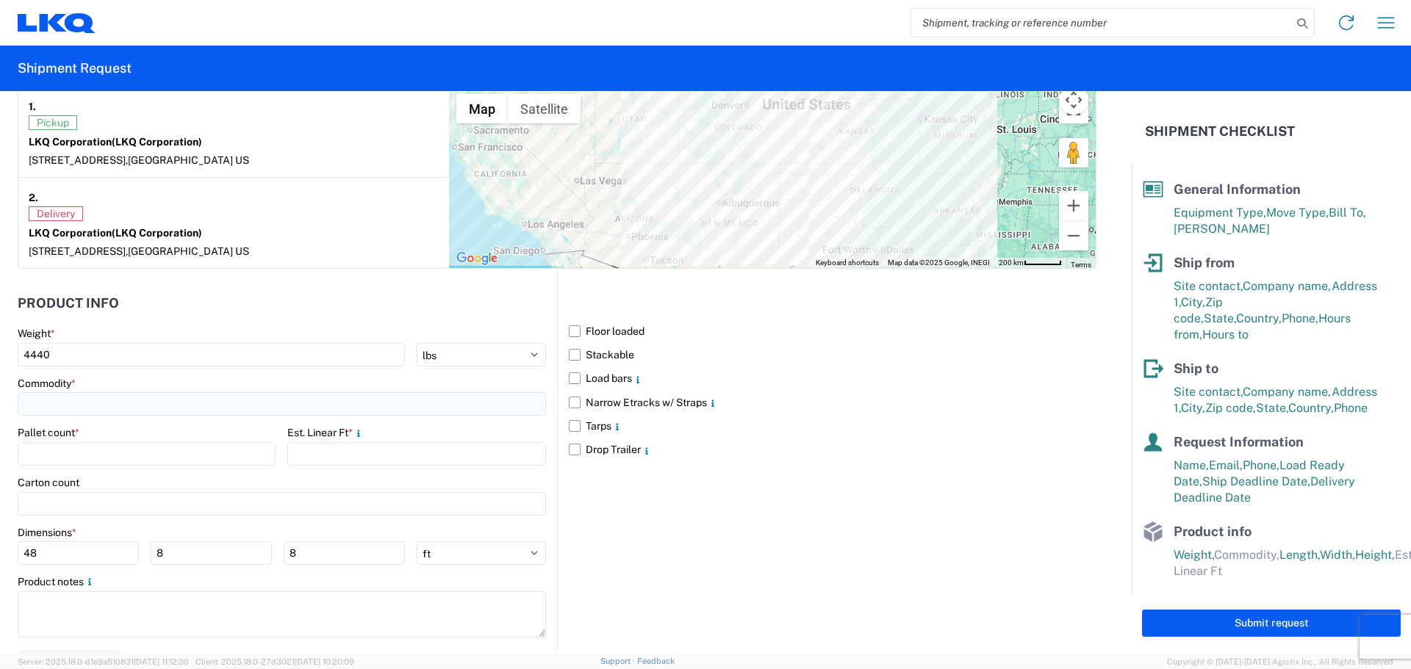
click at [62, 407] on input at bounding box center [282, 404] width 528 height 24
click at [75, 443] on input "number" at bounding box center [147, 454] width 258 height 24
click at [90, 398] on input at bounding box center [282, 404] width 528 height 24
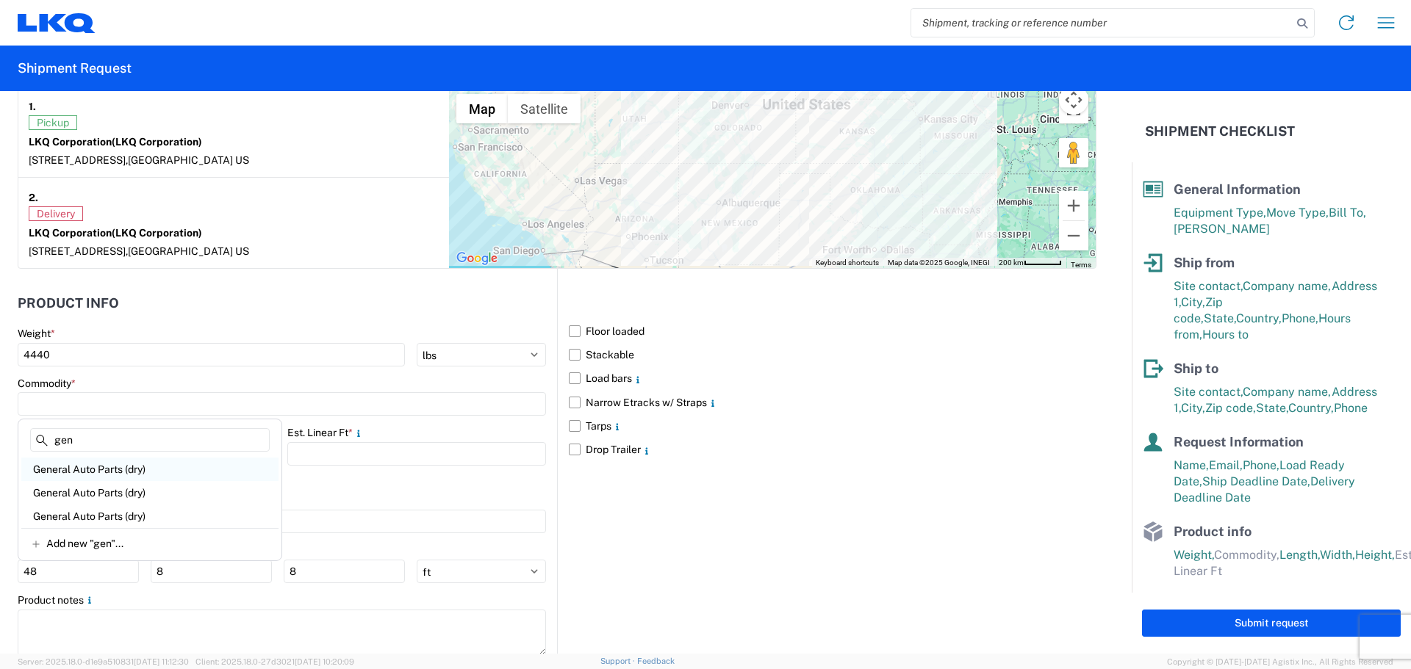
type input "gen"
click at [85, 470] on div "General Auto Parts (dry)" at bounding box center [149, 470] width 257 height 24
type input "General Auto Parts (dry)"
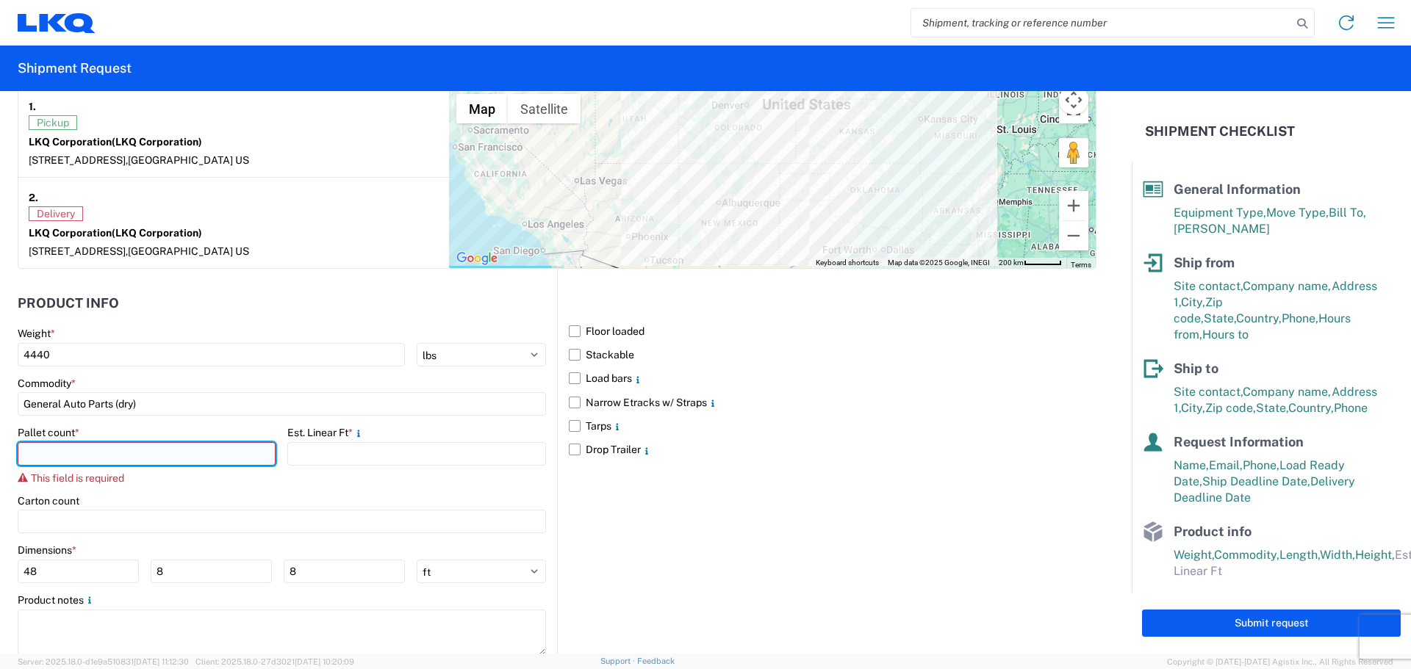
click at [98, 451] on input "number" at bounding box center [147, 454] width 258 height 24
type input "11"
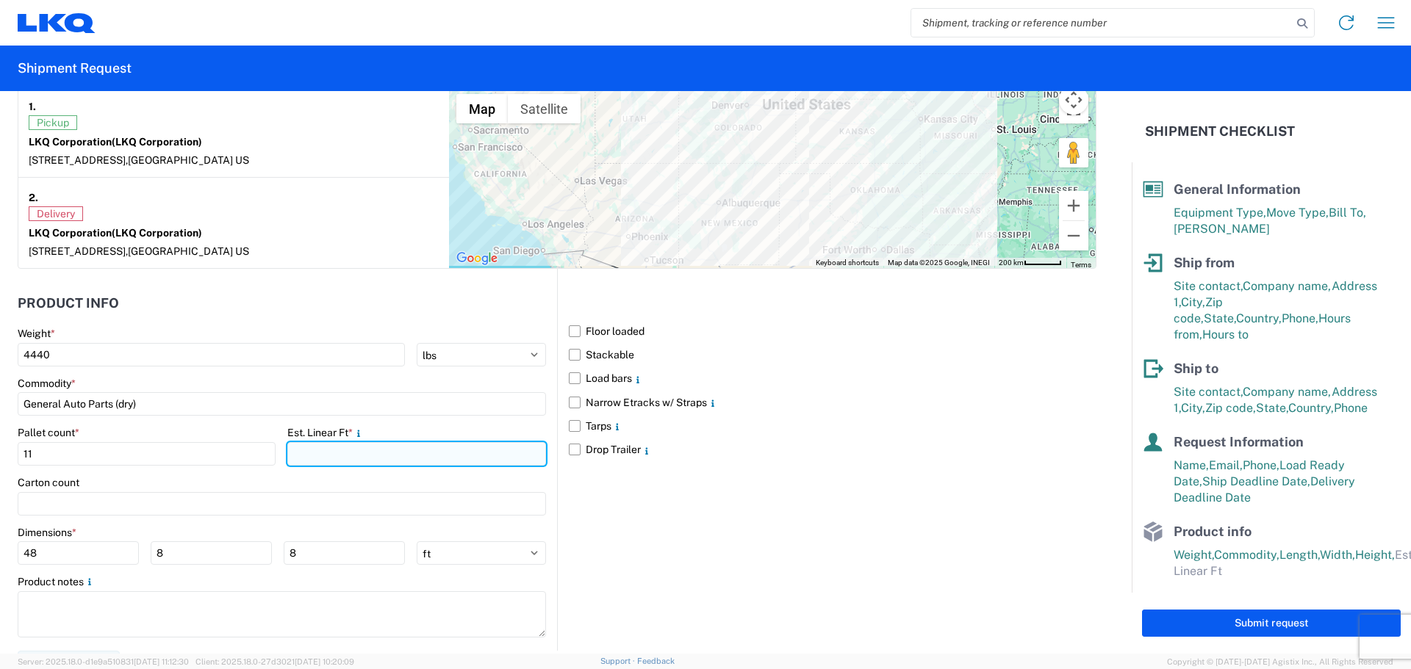
click at [337, 458] on input "number" at bounding box center [416, 454] width 258 height 24
type input "19.56"
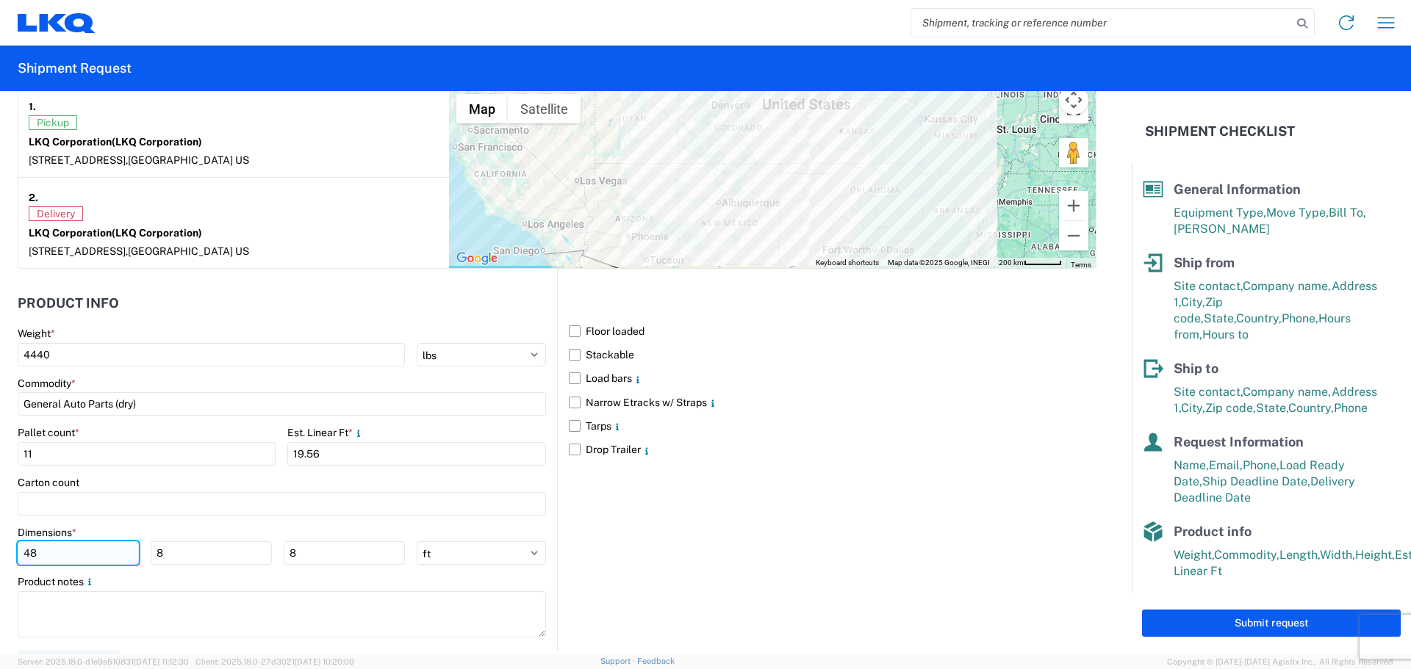
click at [97, 544] on input "48" at bounding box center [78, 554] width 121 height 24
type input "40"
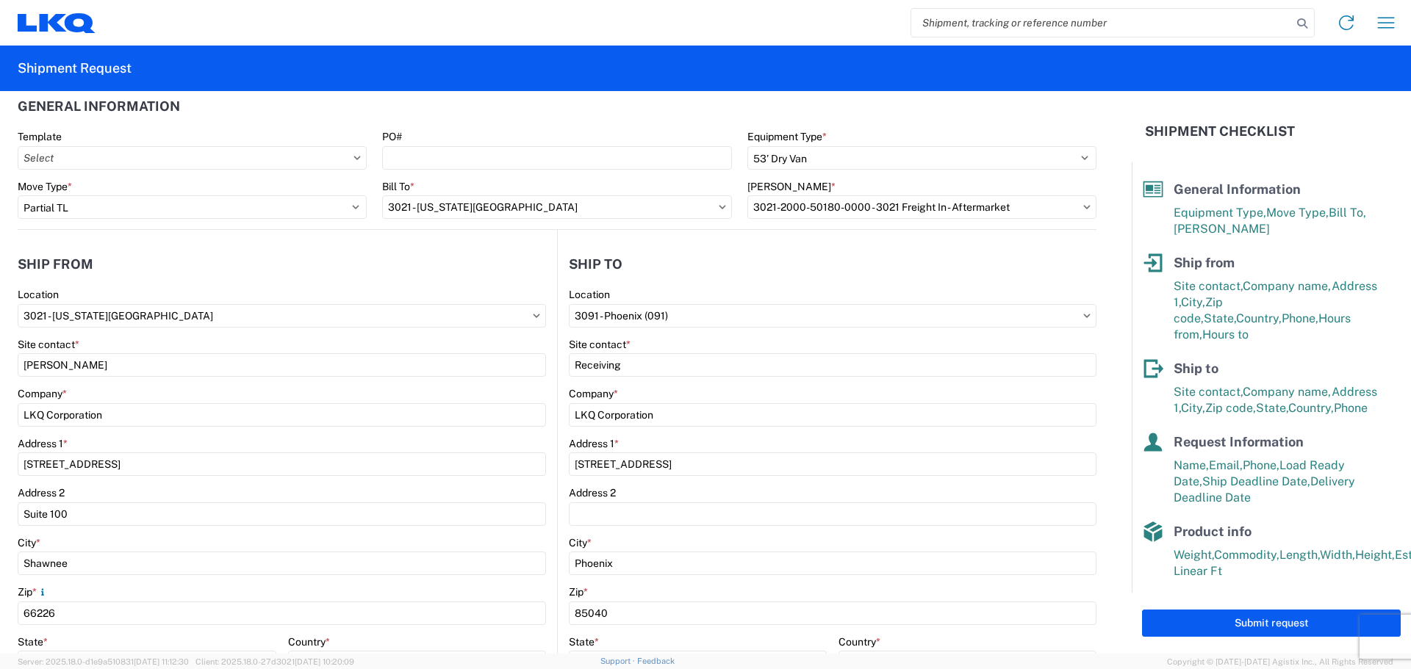
scroll to position [0, 0]
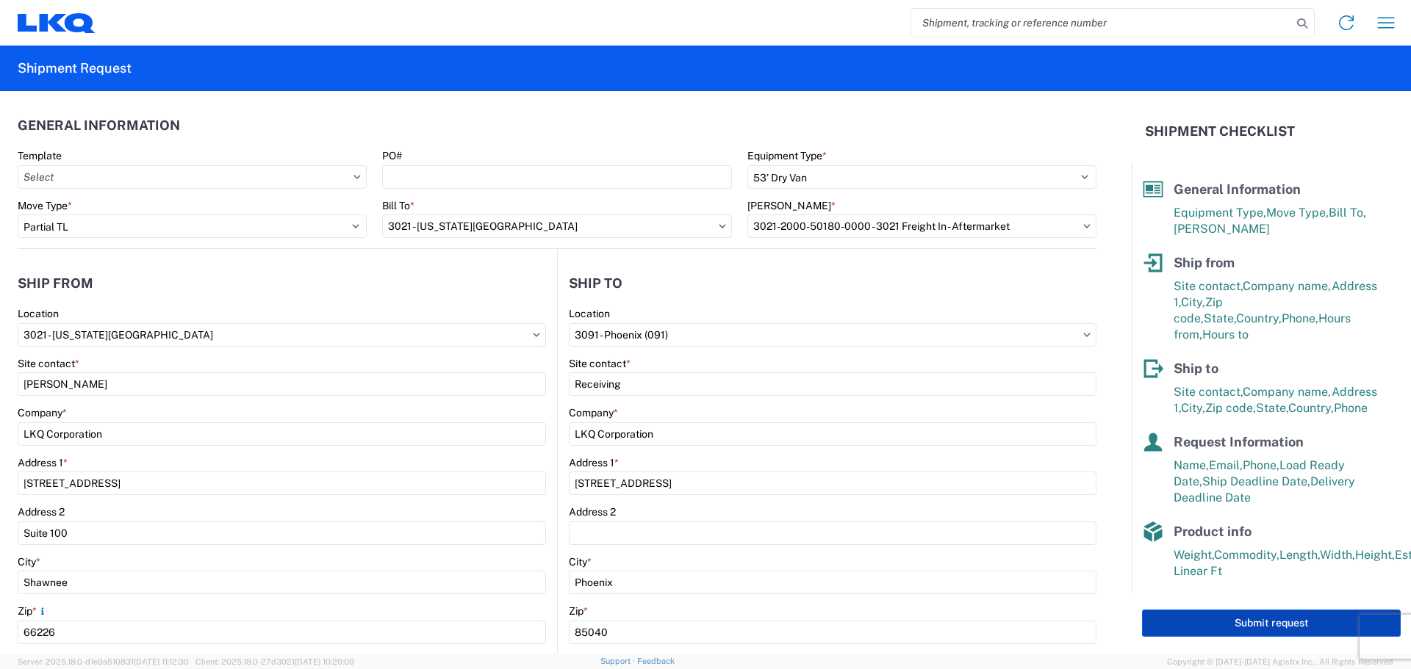
type input "89"
click at [1256, 628] on button "Submit request" at bounding box center [1271, 623] width 259 height 27
select select "US"
